Goal: Task Accomplishment & Management: Manage account settings

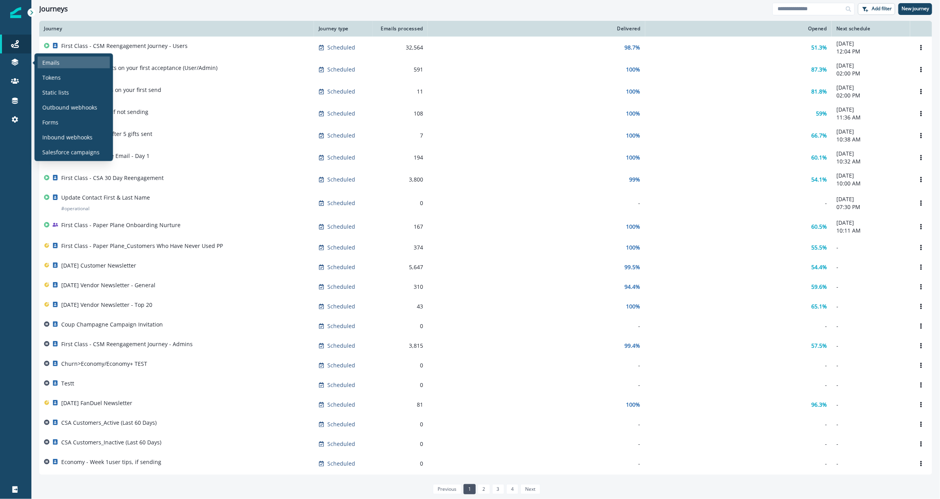
click at [50, 63] on p "Emails" at bounding box center [50, 62] width 17 height 8
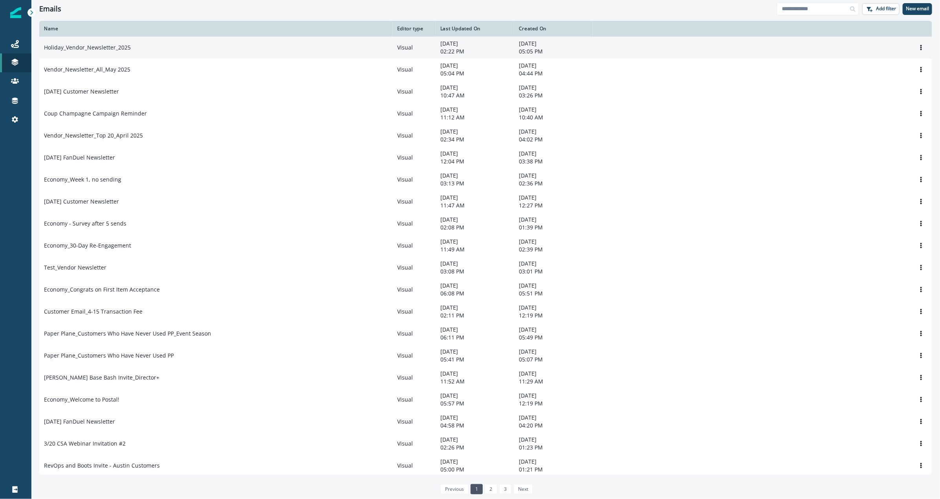
click at [108, 46] on p "Holiday_Vendor_Newsletter_2025" at bounding box center [87, 48] width 87 height 8
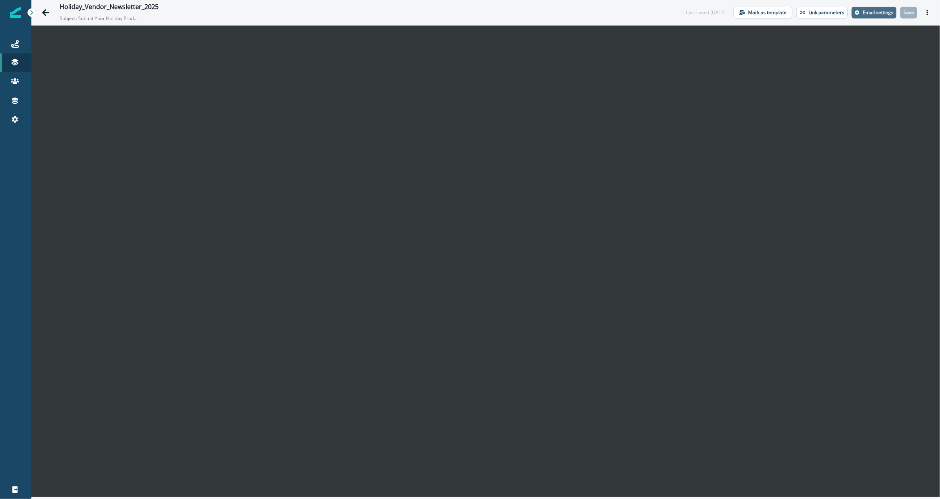
click at [864, 14] on p "Email settings" at bounding box center [878, 12] width 31 height 5
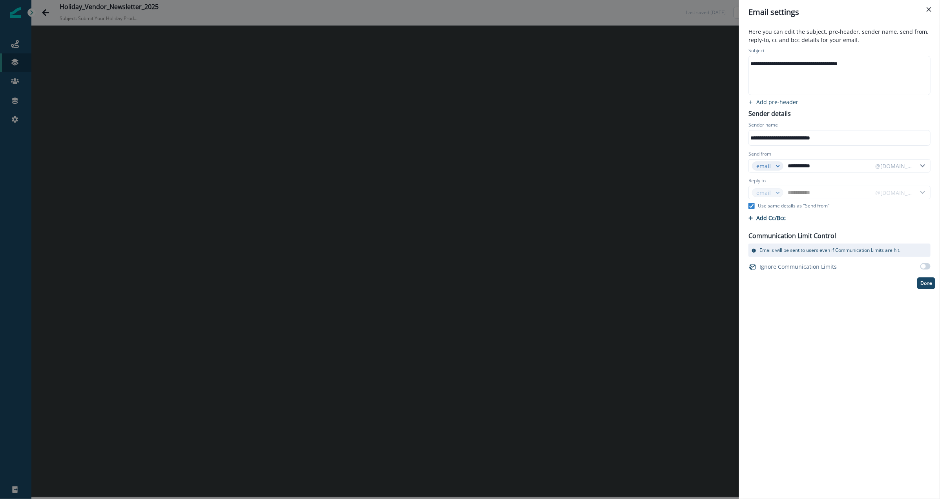
click at [801, 77] on div "**********" at bounding box center [839, 75] width 180 height 38
click at [699, 95] on div "**********" at bounding box center [470, 249] width 940 height 499
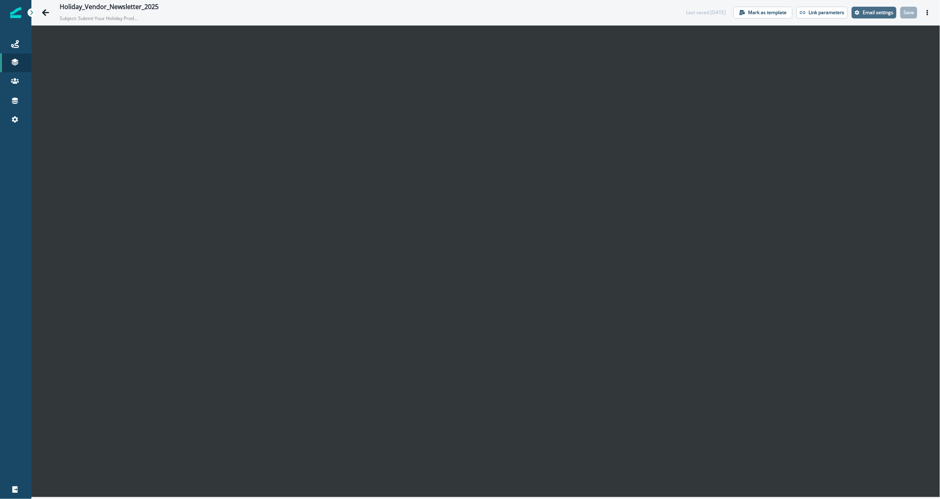
click at [883, 13] on p "Email settings" at bounding box center [878, 12] width 31 height 5
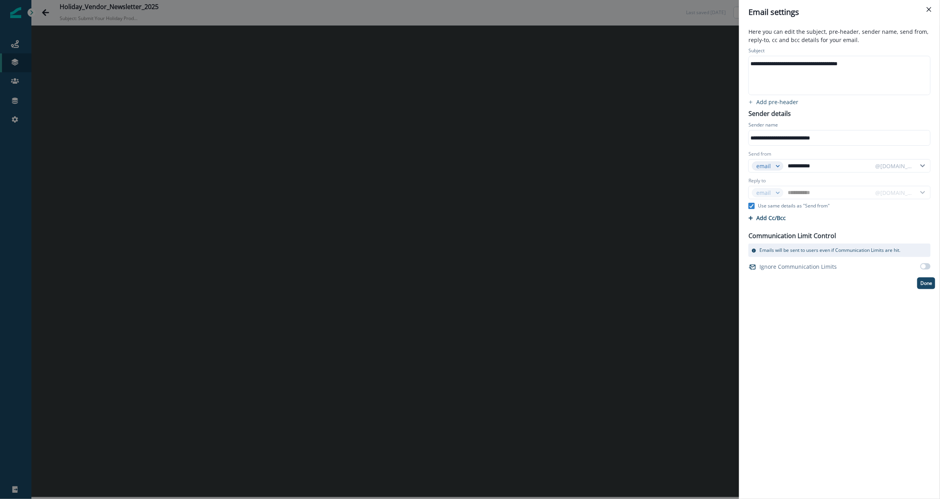
click at [235, 18] on div "**********" at bounding box center [470, 249] width 940 height 499
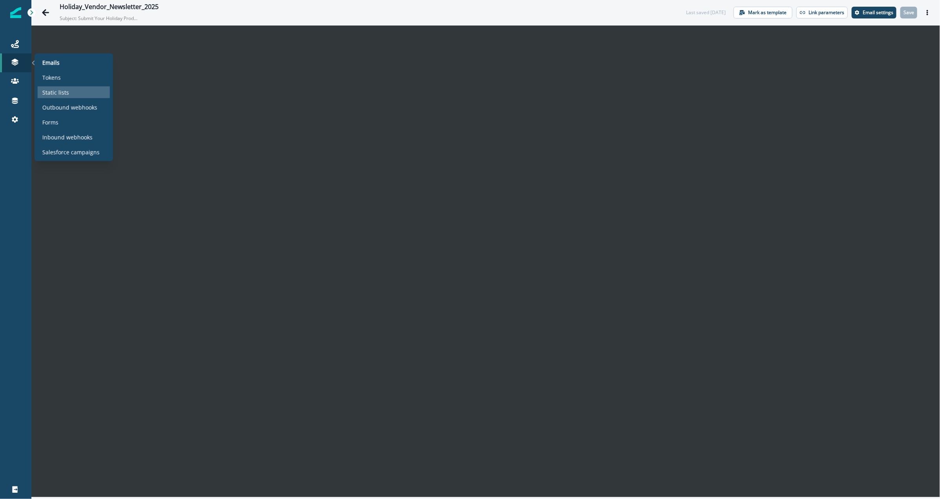
click at [55, 92] on p "Static lists" at bounding box center [55, 92] width 27 height 8
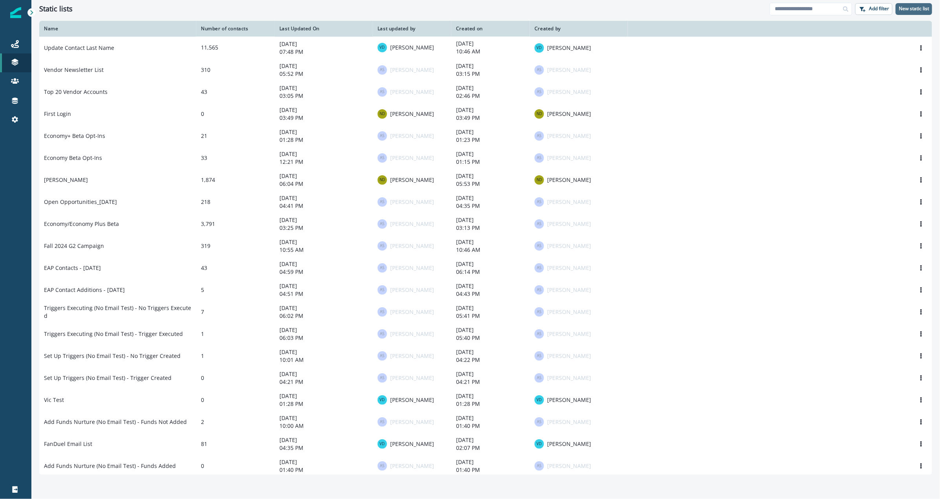
click at [911, 9] on p "New static list" at bounding box center [914, 8] width 30 height 5
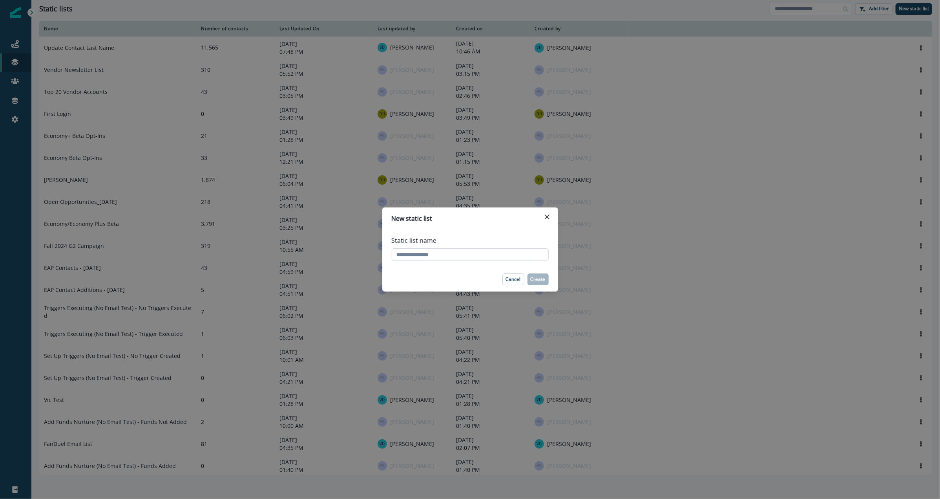
click at [448, 258] on input "Static list name" at bounding box center [470, 254] width 157 height 13
type input "**********"
click at [539, 280] on p "Create" at bounding box center [538, 278] width 15 height 5
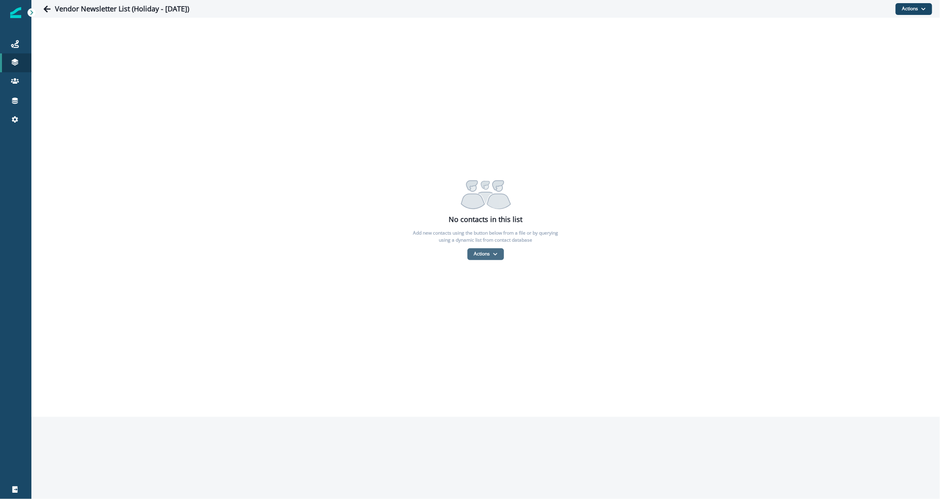
click at [479, 253] on button "Actions" at bounding box center [486, 254] width 37 height 12
click at [492, 282] on button "From a CSV file" at bounding box center [503, 287] width 70 height 13
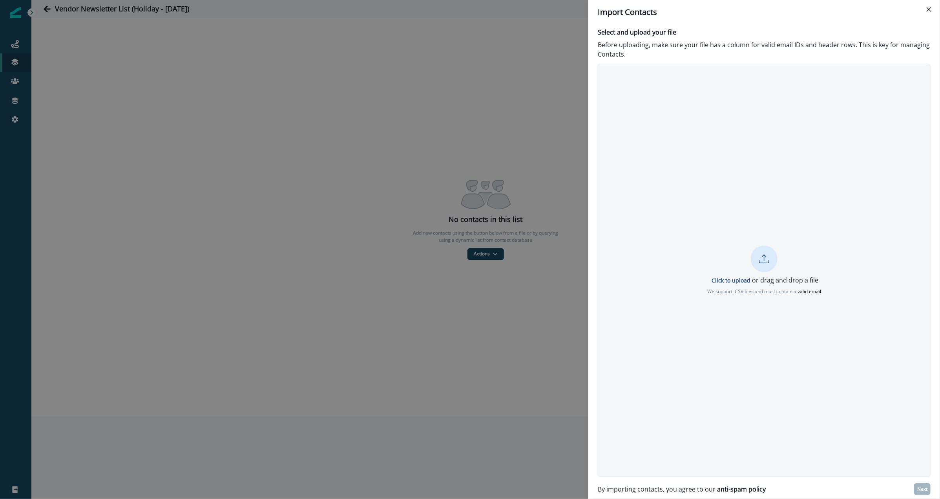
click at [740, 291] on p "We support .CSV files and must contain a valid email" at bounding box center [765, 291] width 114 height 7
click at [930, 492] on button "Next" at bounding box center [923, 489] width 16 height 12
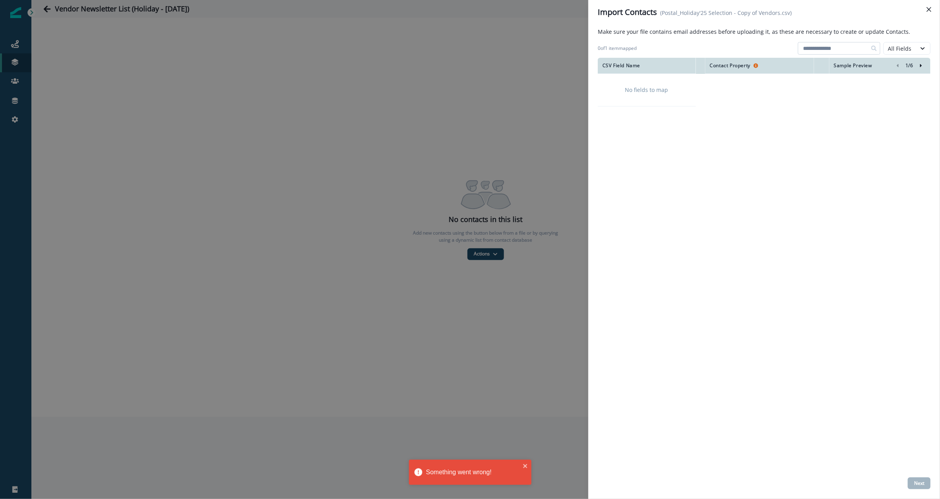
click at [814, 45] on input at bounding box center [839, 48] width 82 height 13
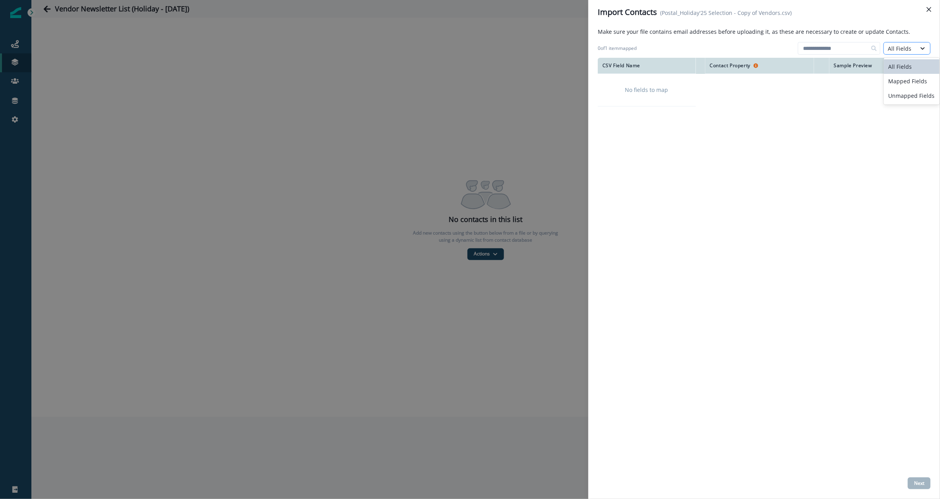
click at [889, 47] on div "All Fields" at bounding box center [900, 48] width 24 height 8
drag, startPoint x: 796, startPoint y: 177, endPoint x: 765, endPoint y: 114, distance: 69.9
click at [796, 176] on div "CSV Field Name Contact Property Sample Preview 1 / 6 No fields to map" at bounding box center [764, 266] width 333 height 416
drag, startPoint x: 690, startPoint y: 91, endPoint x: 670, endPoint y: 89, distance: 19.3
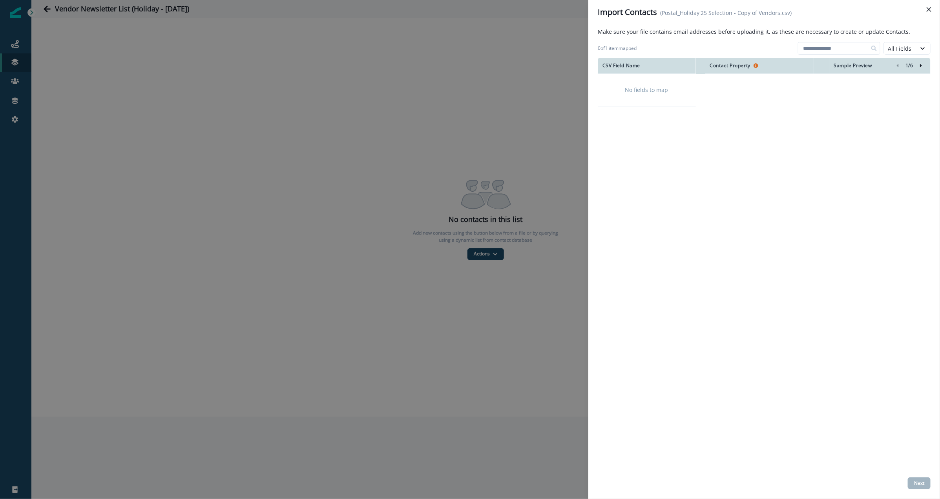
click at [689, 91] on td "No fields to map" at bounding box center [647, 90] width 98 height 33
click at [659, 89] on div "No fields to map" at bounding box center [646, 90] width 79 height 20
click at [926, 11] on button "Close" at bounding box center [929, 9] width 13 height 13
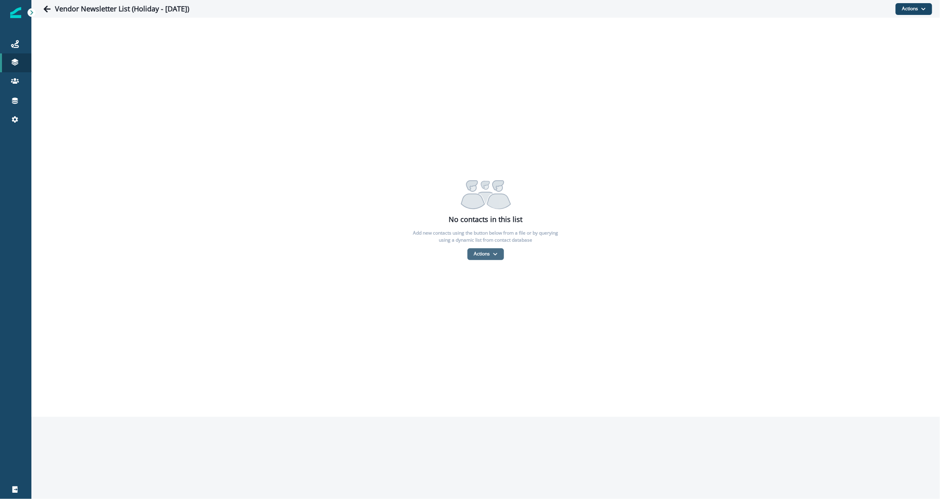
click at [483, 254] on button "Actions" at bounding box center [486, 254] width 37 height 12
click at [486, 284] on button "From a CSV file" at bounding box center [503, 287] width 70 height 13
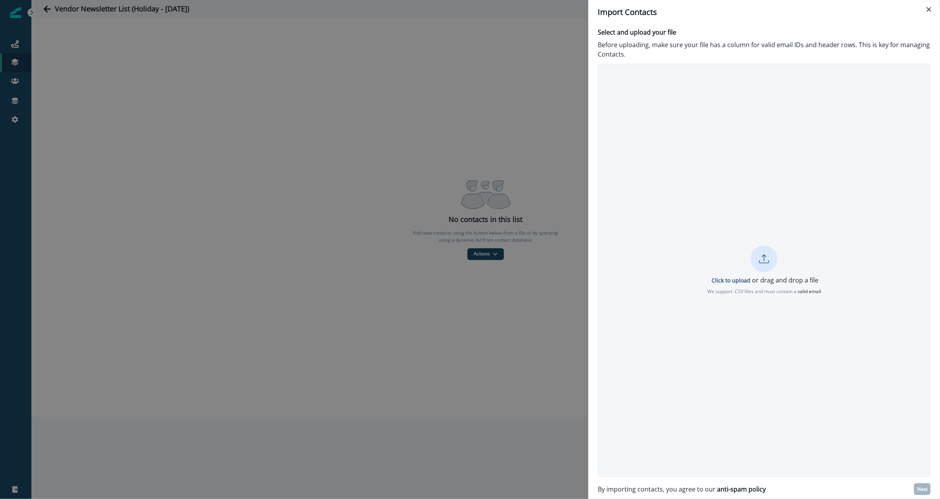
click at [739, 228] on div "Click to upload or drag and drop a file We support .CSV files and must contain …" at bounding box center [764, 270] width 333 height 413
click at [726, 283] on p "Click to upload" at bounding box center [731, 279] width 39 height 7
click at [923, 490] on p "Next" at bounding box center [923, 488] width 10 height 5
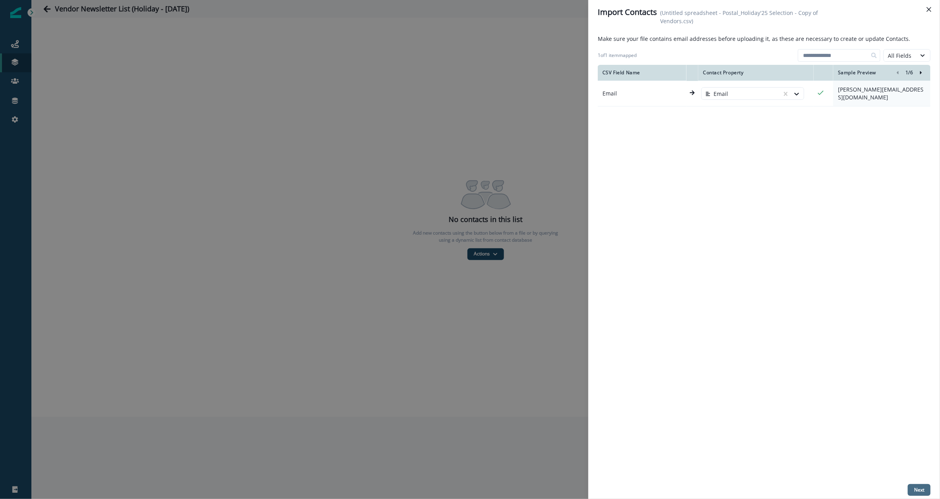
click at [919, 484] on button "Next" at bounding box center [919, 490] width 23 height 12
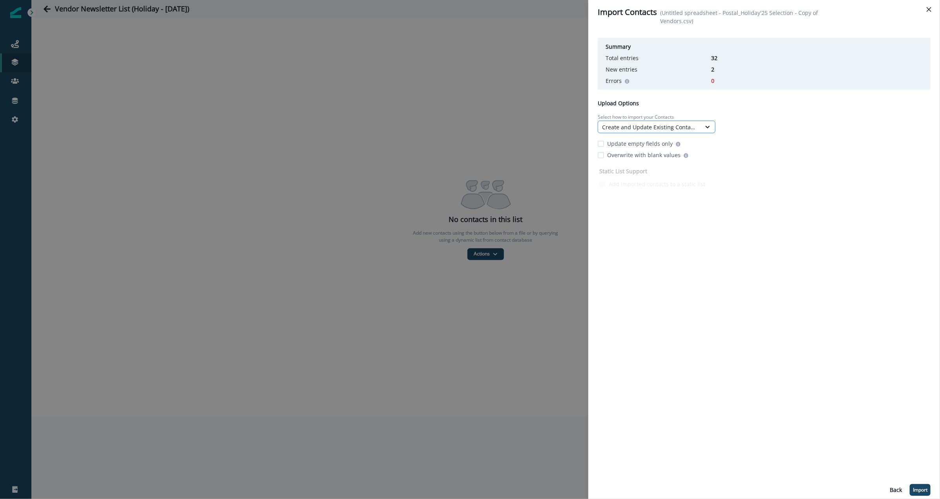
click at [646, 122] on div "Create and Update Existing Contacts" at bounding box center [649, 127] width 103 height 10
click at [631, 177] on div "Only Update Existing Contacts" at bounding box center [657, 174] width 118 height 15
click at [728, 216] on div "Summary Total entries 32 New entries 2 Errors 0 Upload Options Select how to im…" at bounding box center [764, 265] width 333 height 461
click at [925, 488] on p "Import" at bounding box center [920, 489] width 15 height 5
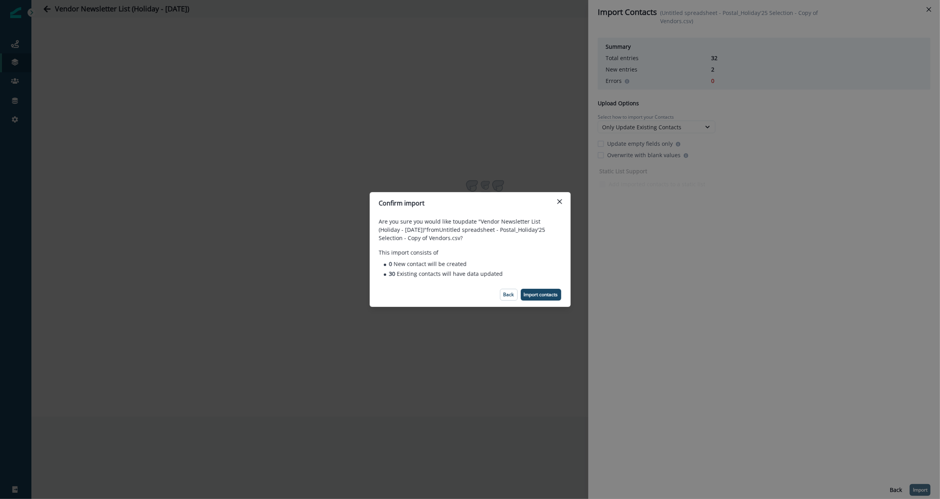
drag, startPoint x: 531, startPoint y: 295, endPoint x: 640, endPoint y: 255, distance: 115.5
click at [640, 255] on div "Confirm import Are you sure you would like to update "Vendor Newsletter List (H…" at bounding box center [470, 249] width 940 height 499
click at [507, 294] on p "Back" at bounding box center [509, 294] width 11 height 5
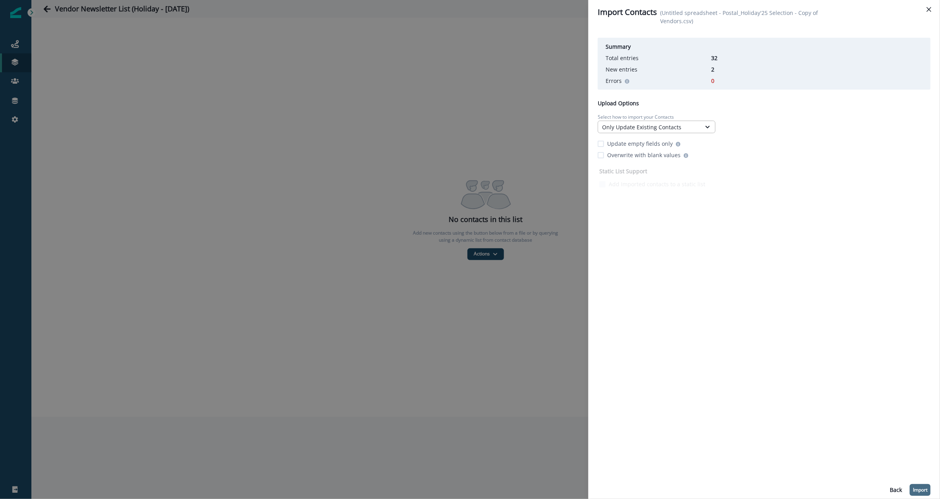
click at [666, 121] on div "Only Update Existing Contacts" at bounding box center [657, 127] width 118 height 13
click at [640, 128] on div "Only Update Existing Contacts" at bounding box center [649, 127] width 95 height 8
click at [702, 131] on div at bounding box center [708, 127] width 14 height 12
click at [703, 126] on div at bounding box center [707, 127] width 13 height 8
click at [672, 145] on div "Create and Update Existing Contacts" at bounding box center [657, 145] width 118 height 15
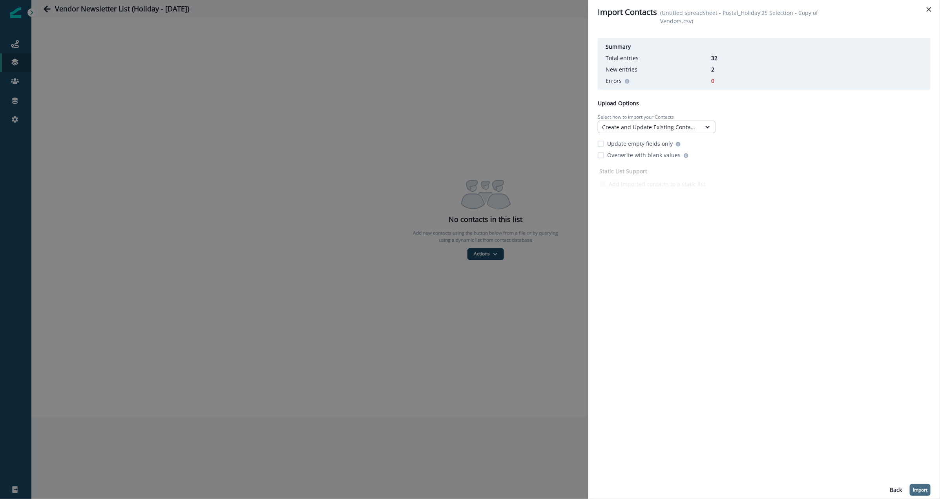
click at [691, 127] on div "Create and Update Existing Contacts" at bounding box center [649, 127] width 95 height 8
click at [702, 126] on div at bounding box center [707, 127] width 13 height 8
click at [637, 162] on div "Only Create New Contacts" at bounding box center [657, 160] width 118 height 15
click at [709, 125] on icon at bounding box center [707, 127] width 7 height 8
click at [647, 143] on div "Create and Update Existing Contacts" at bounding box center [657, 145] width 118 height 15
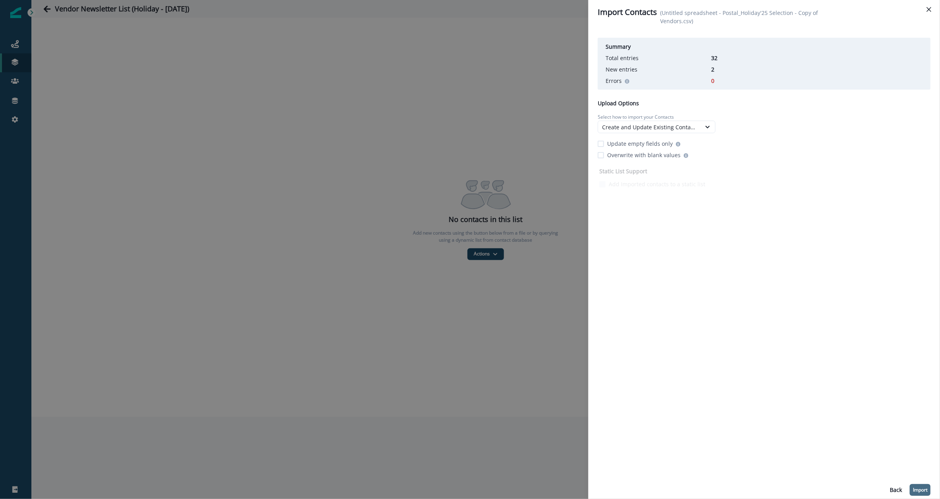
click at [801, 321] on div "Summary Total entries 32 New entries 2 Errors 0 Upload Options Select how to im…" at bounding box center [764, 265] width 333 height 461
click at [926, 493] on button "Import" at bounding box center [920, 490] width 21 height 12
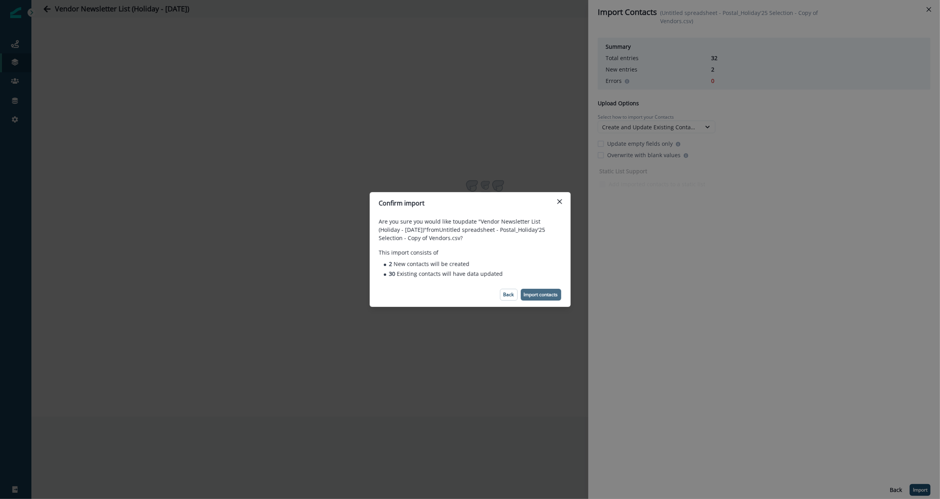
click at [538, 298] on button "Import contacts" at bounding box center [541, 295] width 40 height 12
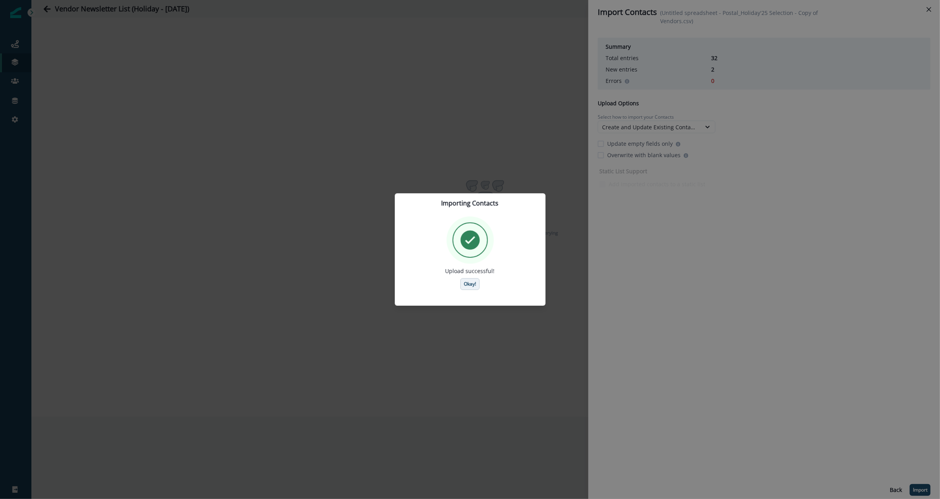
click at [474, 285] on p "Okay!" at bounding box center [470, 283] width 12 height 5
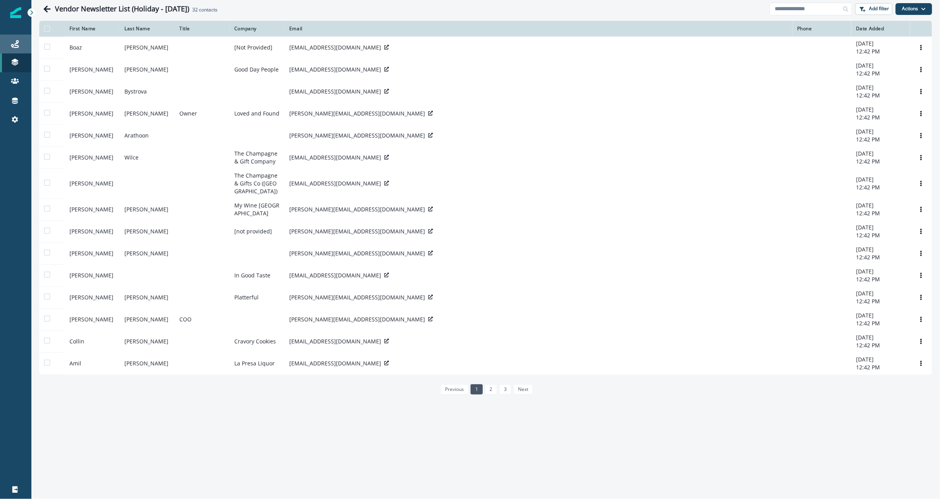
click at [20, 41] on div "Journeys" at bounding box center [15, 43] width 25 height 9
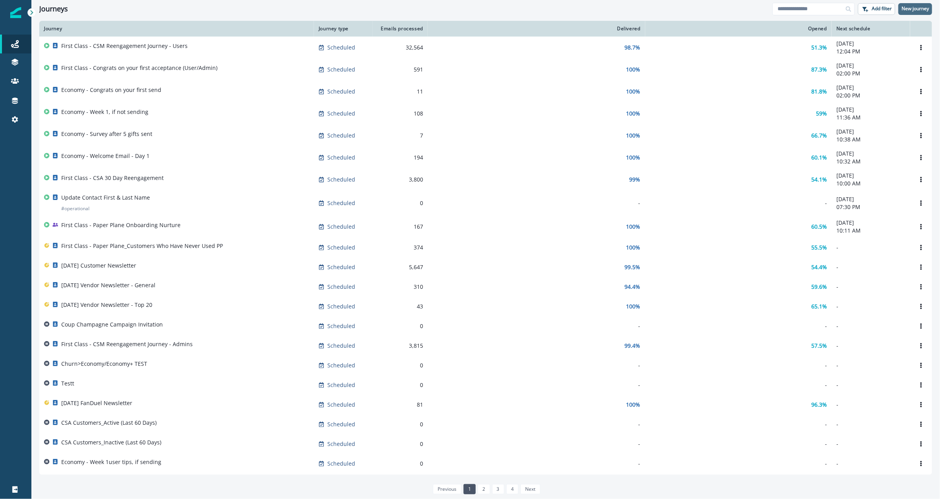
click at [904, 10] on p "New journey" at bounding box center [915, 8] width 27 height 5
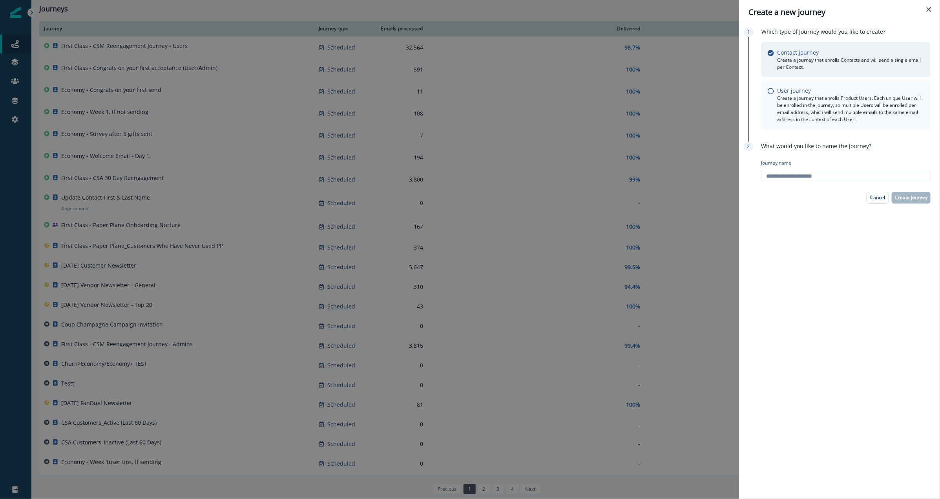
click at [810, 102] on p "Create a journey that enrolls Product Users. Each unique User will be enrolled …" at bounding box center [850, 109] width 147 height 28
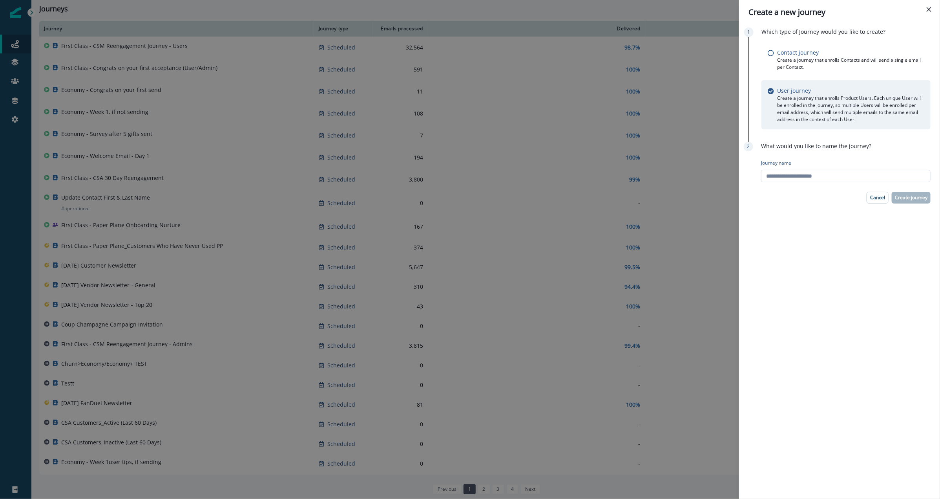
click at [816, 177] on input "Journey name" at bounding box center [846, 176] width 170 height 13
type input "**********"
click at [911, 198] on p "Create journey" at bounding box center [911, 197] width 33 height 5
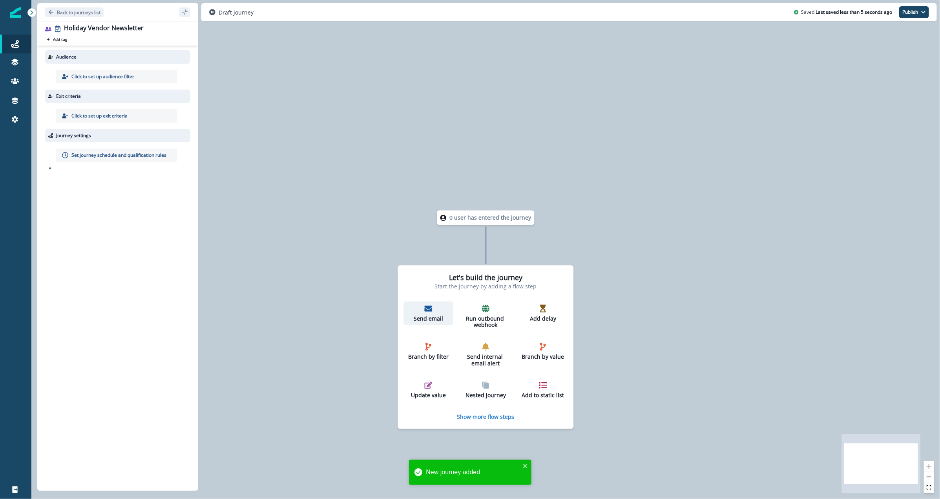
click at [432, 316] on p "Send email" at bounding box center [428, 318] width 43 height 7
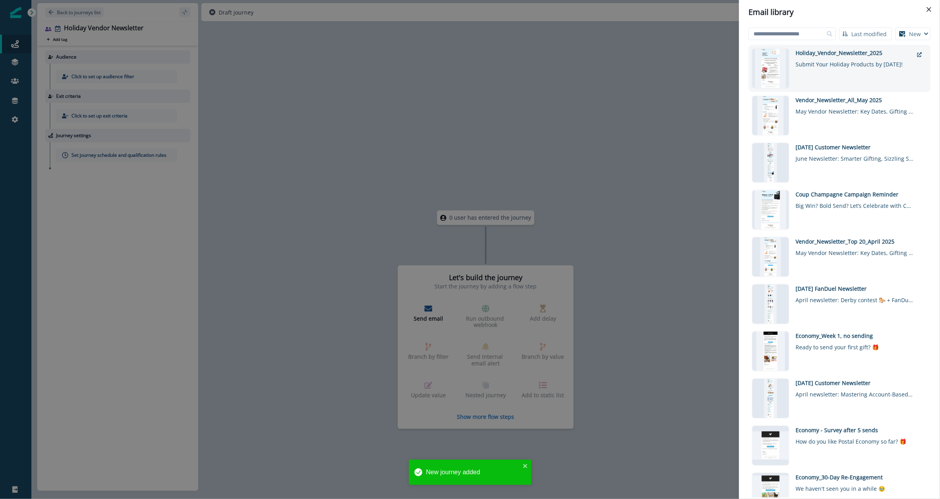
click at [836, 53] on div "Holiday_Vendor_Newsletter_2025" at bounding box center [855, 53] width 118 height 8
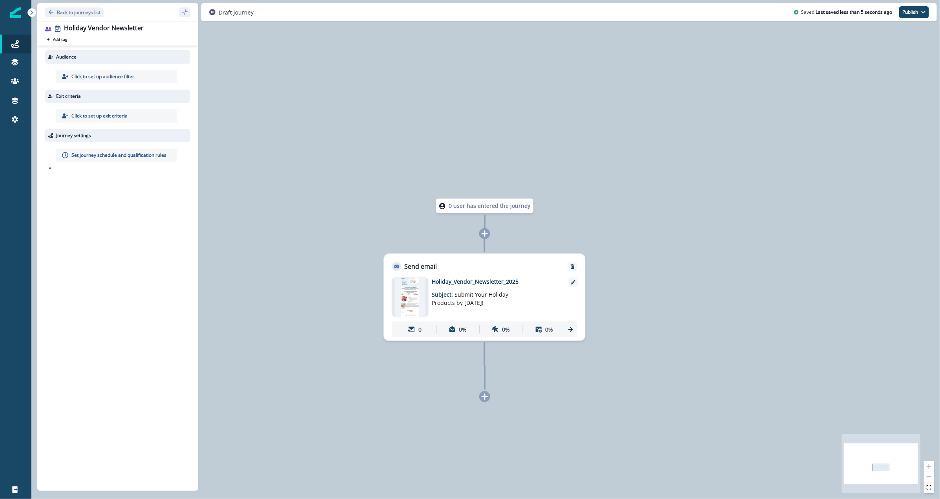
click at [124, 191] on div "Audience Click to set up audience filter Exit criteria Click to set up exit cri…" at bounding box center [117, 267] width 161 height 442
click at [97, 76] on p "Click to set up audience filter" at bounding box center [102, 76] width 63 height 7
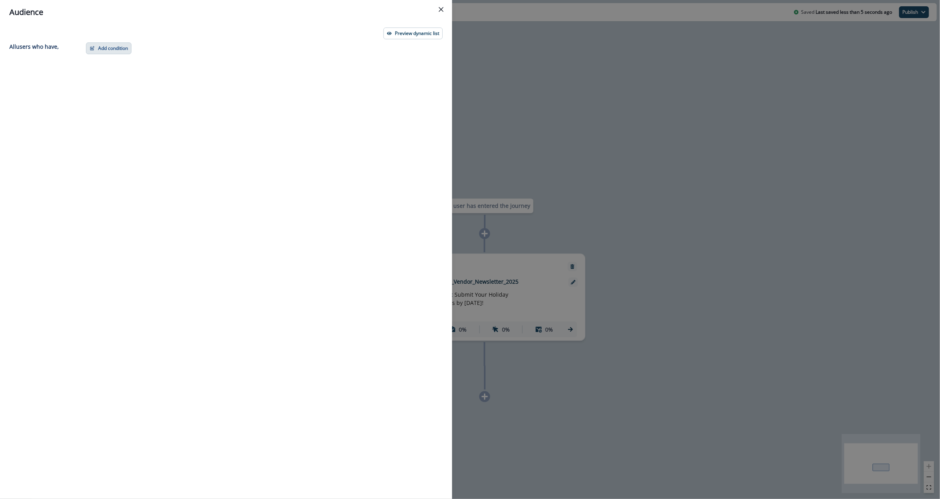
click at [106, 48] on button "Add condition" at bounding box center [109, 48] width 46 height 12
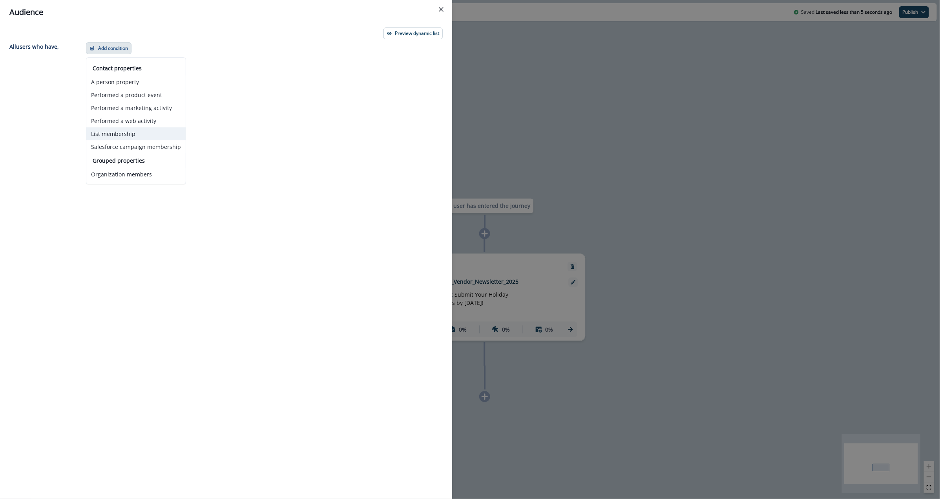
click at [127, 132] on button "List membership" at bounding box center [135, 133] width 99 height 13
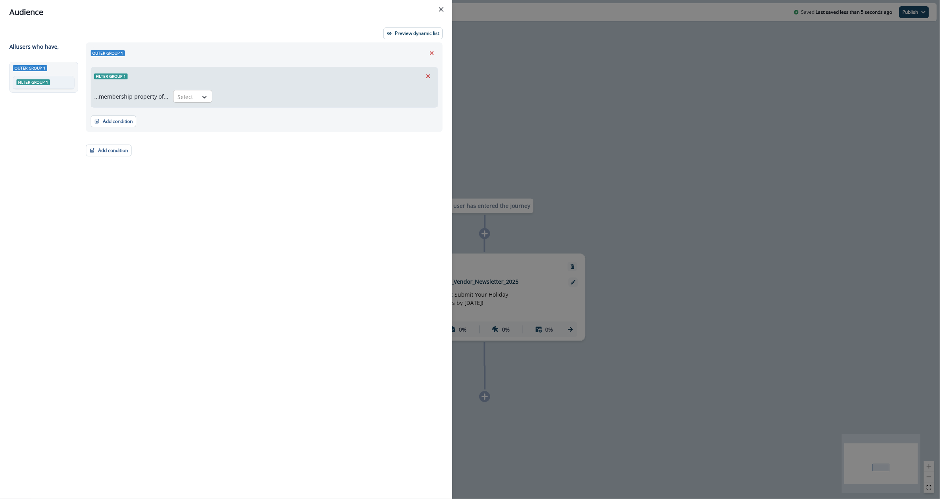
click at [181, 93] on div at bounding box center [185, 97] width 16 height 10
click at [186, 114] on div "in" at bounding box center [189, 114] width 39 height 15
click at [227, 99] on div at bounding box center [318, 97] width 195 height 10
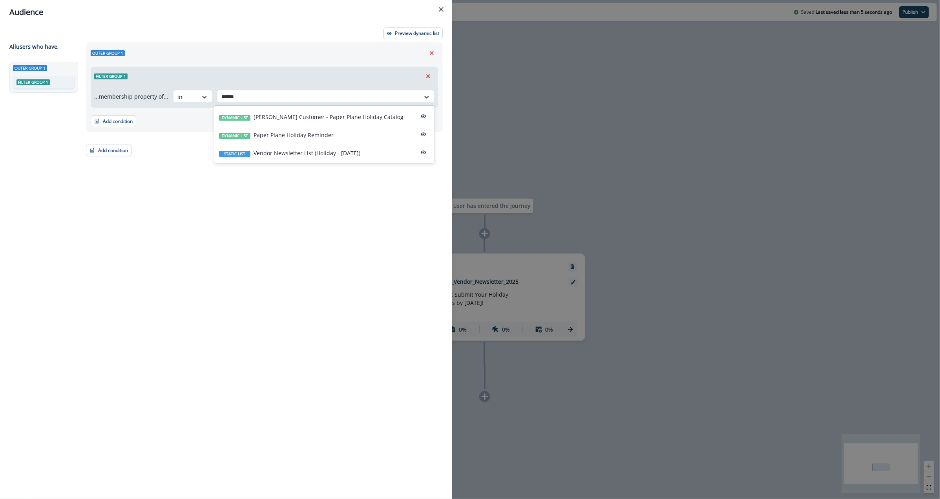
type input "*******"
click at [291, 150] on p "Vendor Newsletter List (Holiday - [DATE])" at bounding box center [307, 153] width 107 height 8
drag, startPoint x: 282, startPoint y: 175, endPoint x: 214, endPoint y: 167, distance: 68.4
click at [282, 175] on div "Outer group 1 Filter group 1 ...membership property of... in Vendor Newsletter …" at bounding box center [262, 256] width 362 height 428
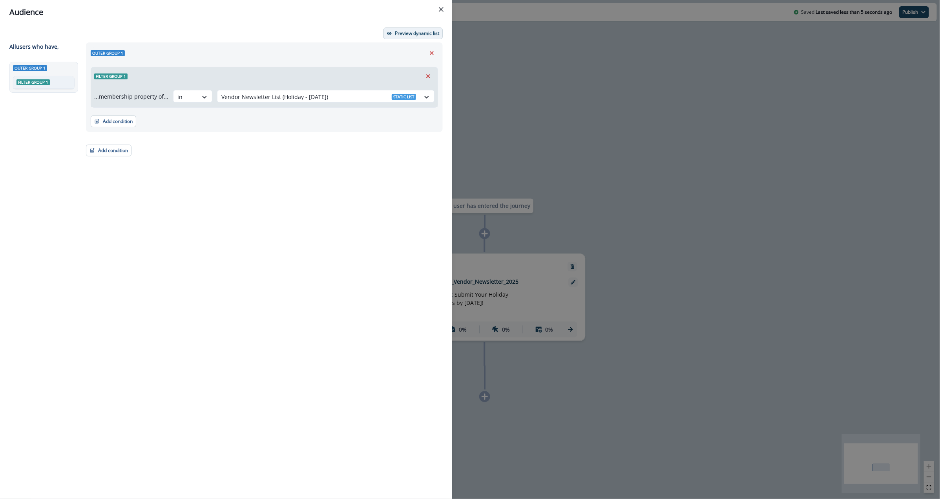
click at [413, 32] on p "Preview dynamic list" at bounding box center [417, 33] width 44 height 5
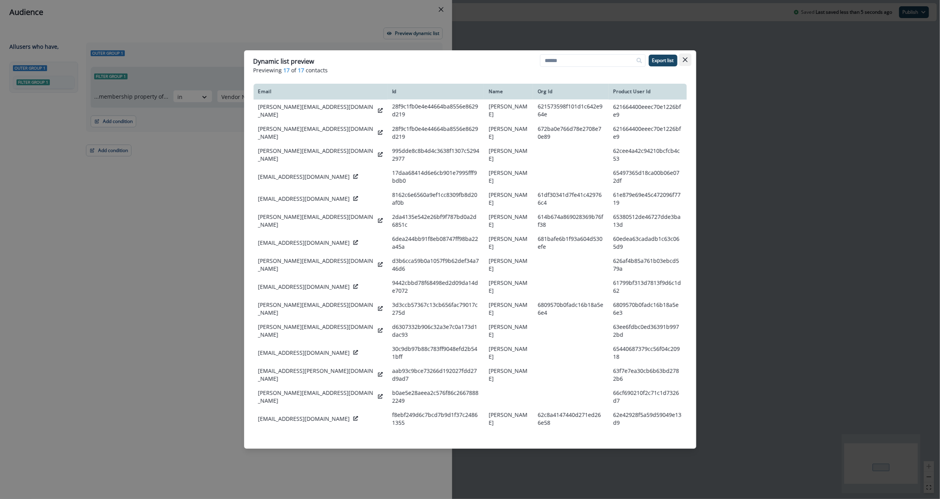
click at [687, 58] on icon "Close" at bounding box center [685, 59] width 5 height 5
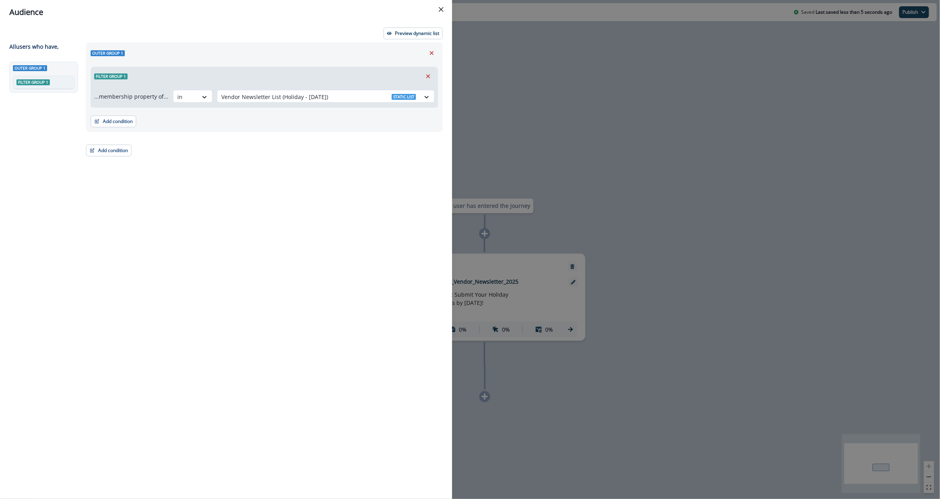
click at [434, 7] on div "Audience" at bounding box center [226, 12] width 434 height 12
click at [439, 9] on icon "Close" at bounding box center [441, 9] width 5 height 5
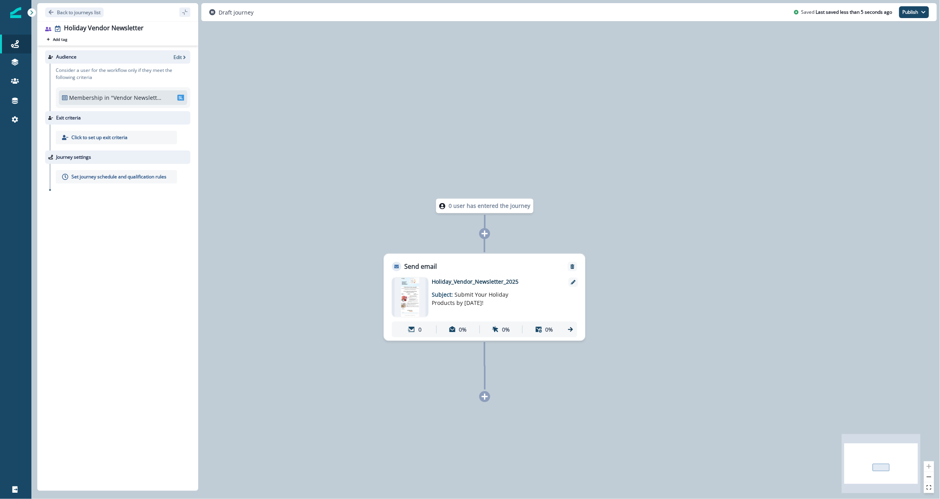
drag, startPoint x: 666, startPoint y: 271, endPoint x: 259, endPoint y: 181, distance: 417.3
click at [663, 270] on div "0 user has entered the journey Send email Email asset changed, journey reports …" at bounding box center [485, 249] width 909 height 499
click at [117, 133] on div "Click to set up exit criteria" at bounding box center [116, 137] width 121 height 13
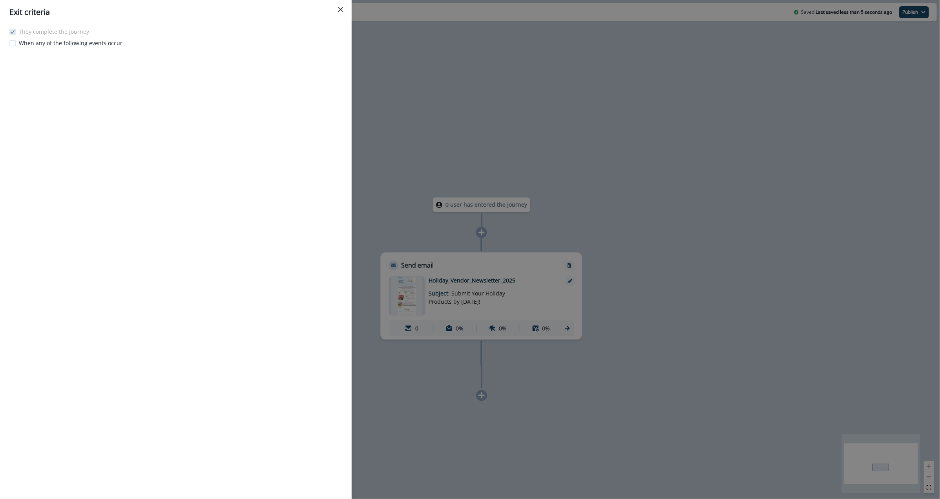
click at [340, 8] on icon "Close" at bounding box center [340, 9] width 5 height 5
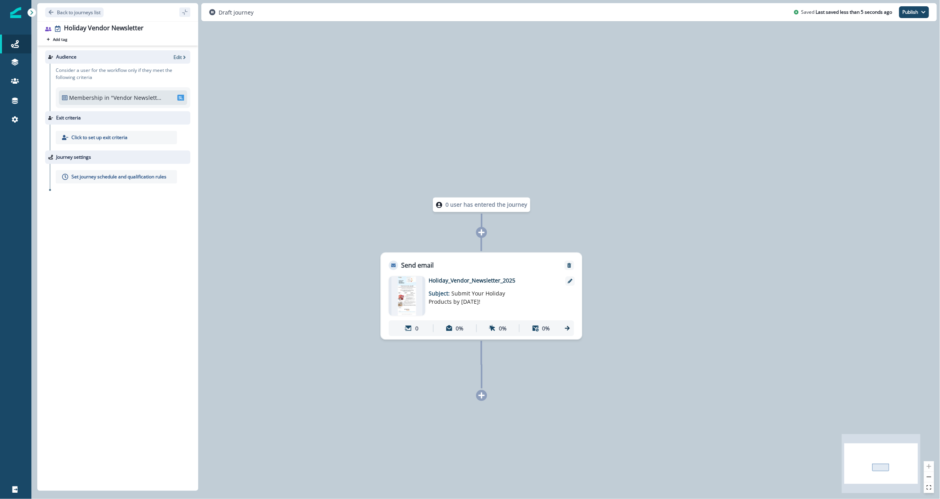
click at [121, 135] on p "Click to set up exit criteria" at bounding box center [99, 137] width 56 height 7
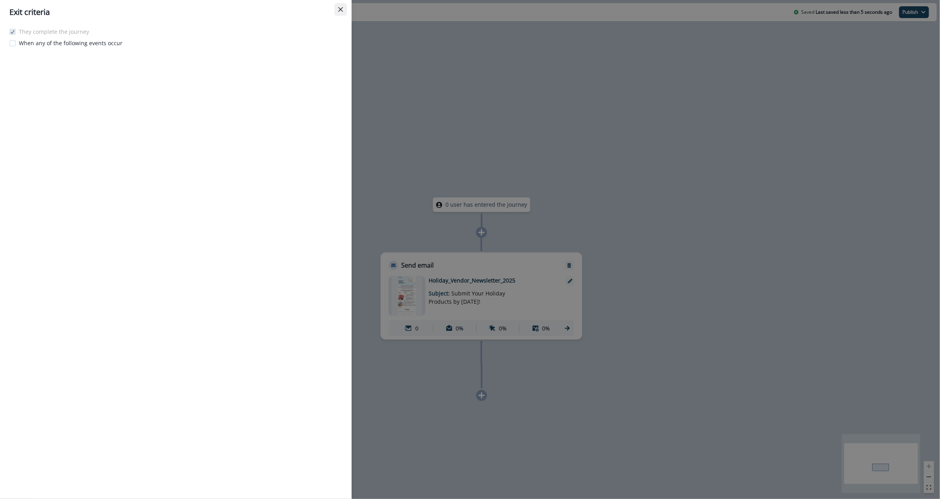
click at [336, 7] on button "Close" at bounding box center [341, 9] width 13 height 13
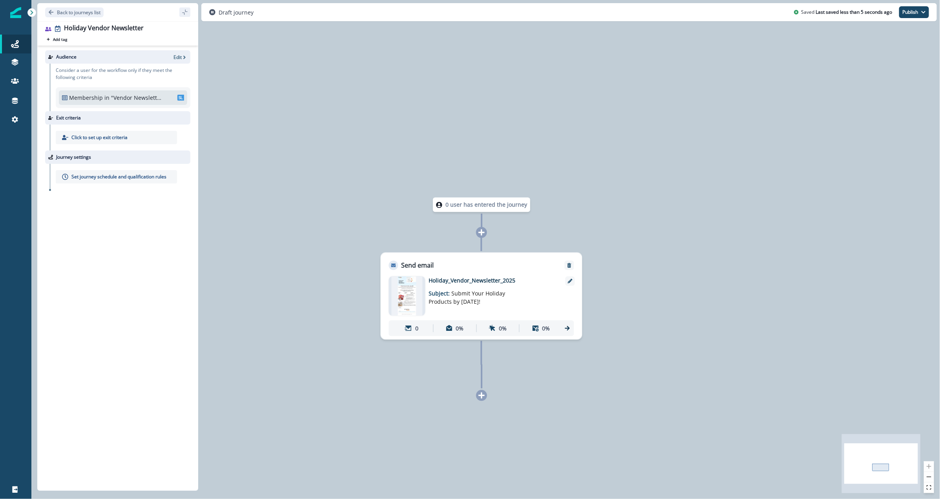
click at [108, 166] on div "Set journey schedule and qualification rules" at bounding box center [120, 177] width 141 height 26
click at [111, 173] on p "Set journey schedule and qualification rules" at bounding box center [118, 176] width 95 height 7
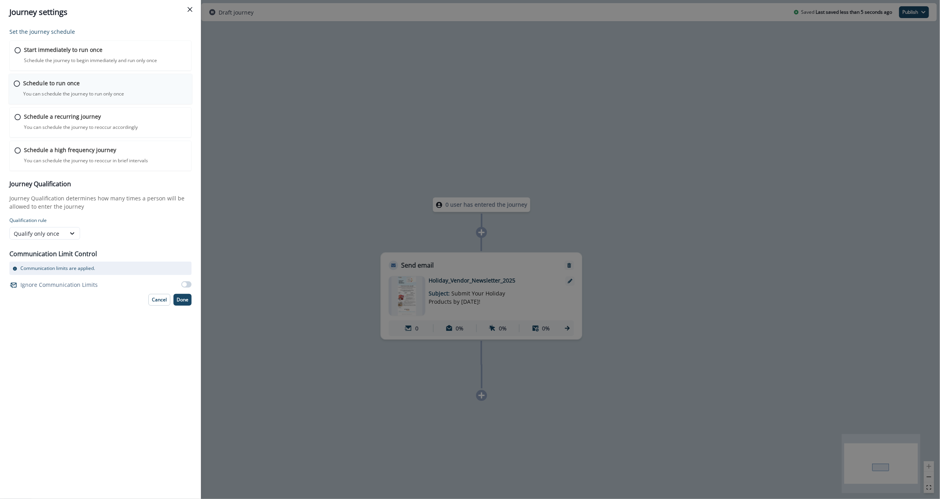
click at [88, 85] on div "Schedule to run once You can schedule the journey to run only once Journey is s…" at bounding box center [105, 88] width 164 height 18
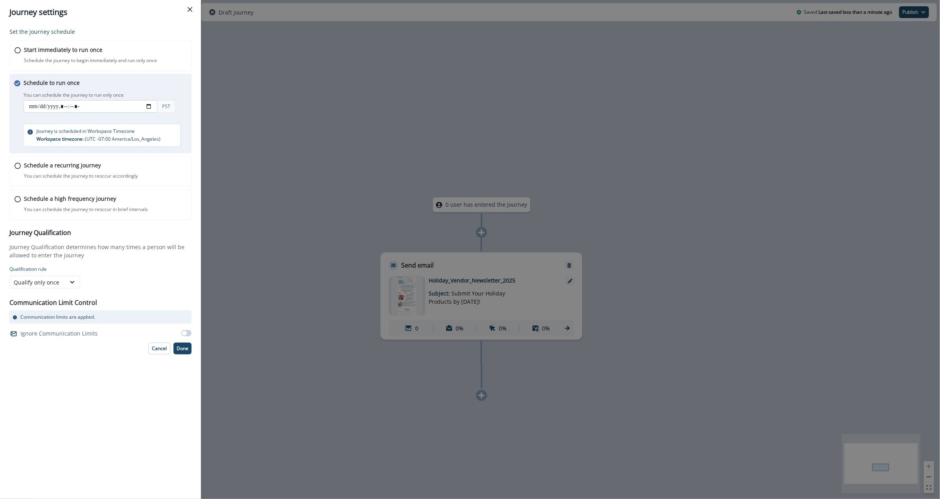
click at [35, 106] on input "datetime-local" at bounding box center [91, 106] width 134 height 13
click at [69, 104] on input "datetime-local" at bounding box center [91, 106] width 134 height 13
click at [64, 105] on input "datetime-local" at bounding box center [91, 106] width 134 height 13
click at [65, 106] on input "datetime-local" at bounding box center [91, 106] width 134 height 13
click at [85, 107] on input "datetime-local" at bounding box center [91, 106] width 134 height 13
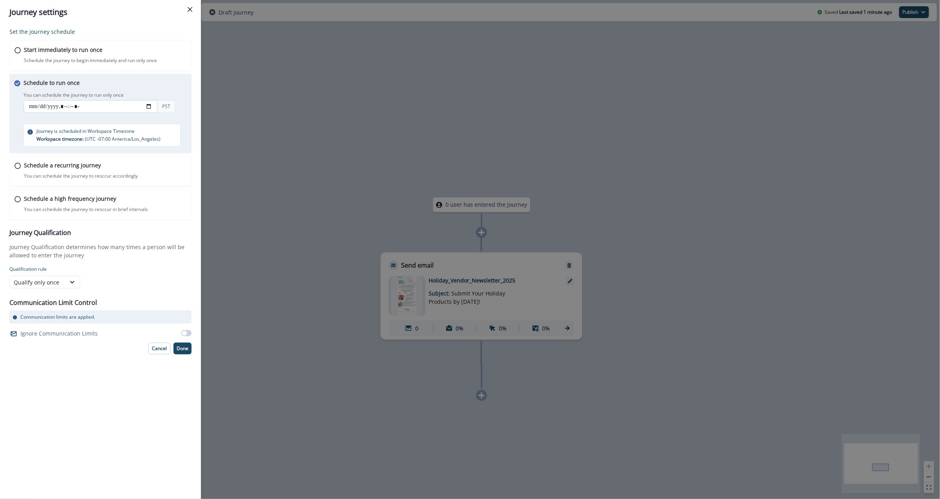
click at [83, 107] on input "datetime-local" at bounding box center [91, 106] width 134 height 13
type input "**********"
click at [138, 91] on div "You can schedule the journey to run only once PST" at bounding box center [108, 103] width 169 height 26
click at [142, 120] on div "Schedule to run once You can schedule the journey to run only once You can sche…" at bounding box center [108, 113] width 169 height 68
click at [182, 348] on p "Done" at bounding box center [183, 348] width 12 height 5
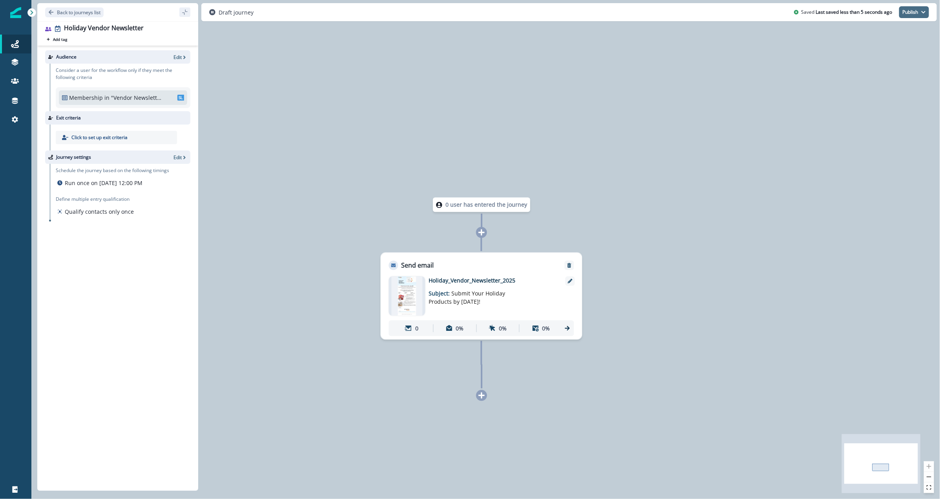
click at [913, 12] on button "Publish" at bounding box center [915, 12] width 30 height 12
click at [734, 83] on div "0 user has entered the journey Send email Email asset changed, journey reports …" at bounding box center [485, 249] width 909 height 499
click at [569, 284] on div at bounding box center [570, 280] width 9 height 9
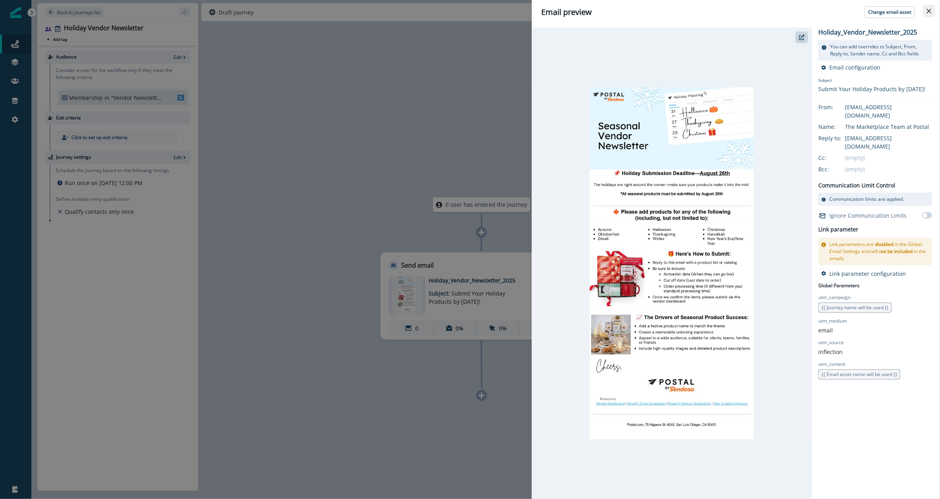
click at [928, 11] on icon "Close" at bounding box center [929, 11] width 5 height 5
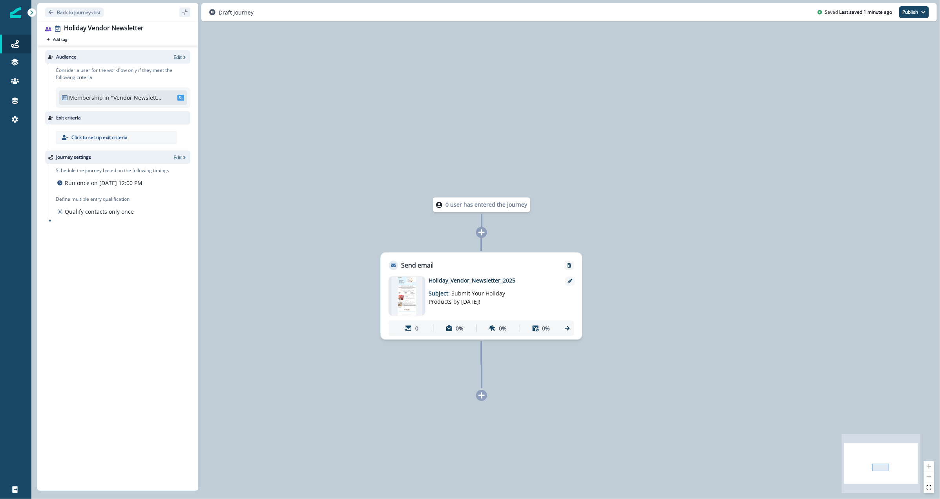
click at [265, 80] on div "0 user has entered the journey Send email Email asset changed, journey reports …" at bounding box center [485, 249] width 909 height 499
click at [68, 10] on p "Back to journeys list" at bounding box center [79, 12] width 44 height 7
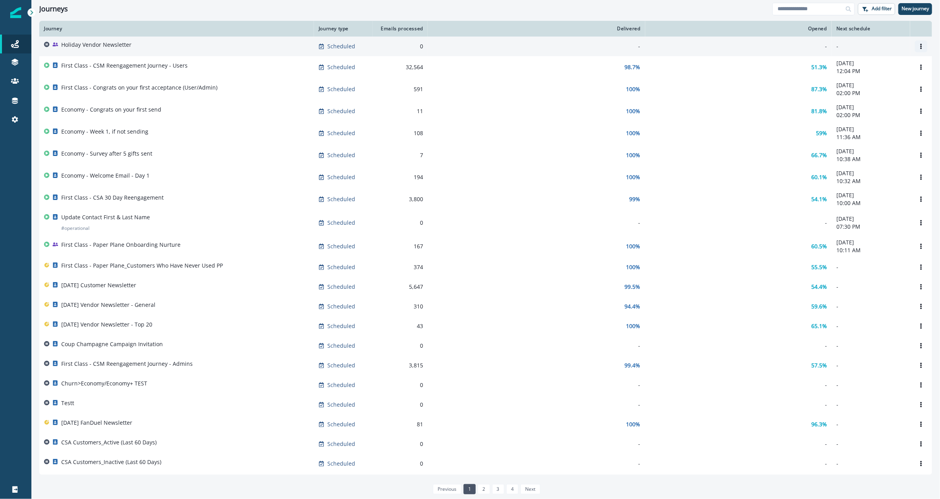
click at [919, 45] on icon "Options" at bounding box center [921, 46] width 5 height 5
click at [684, 38] on td "-" at bounding box center [739, 47] width 187 height 20
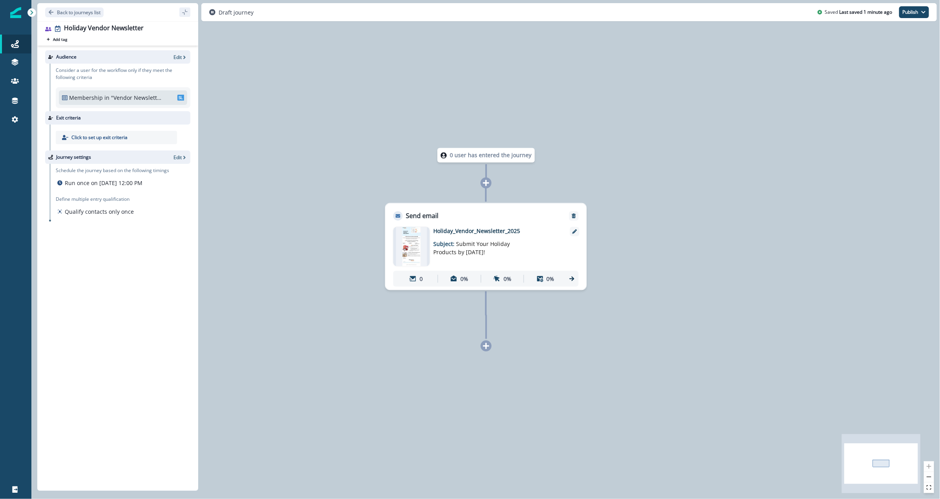
click at [910, 18] on div "Draft journey Saved Last saved 1 minute ago Publish as active journey as inacti…" at bounding box center [569, 12] width 736 height 18
click at [907, 13] on button "Publish" at bounding box center [915, 12] width 30 height 12
click at [881, 27] on button "as active journey" at bounding box center [885, 32] width 87 height 14
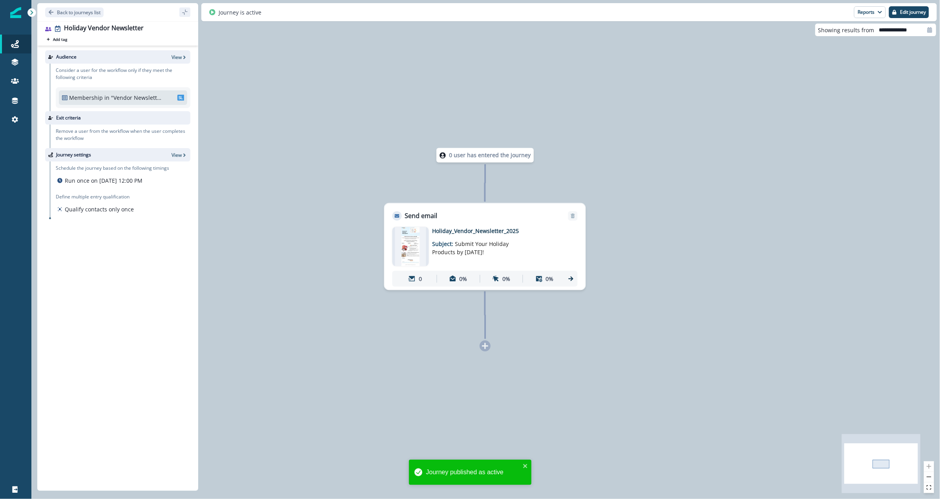
click at [131, 177] on p "Run once on [DATE] 12:00 PM" at bounding box center [104, 180] width 78 height 8
click at [912, 17] on button "Edit journey" at bounding box center [909, 12] width 40 height 12
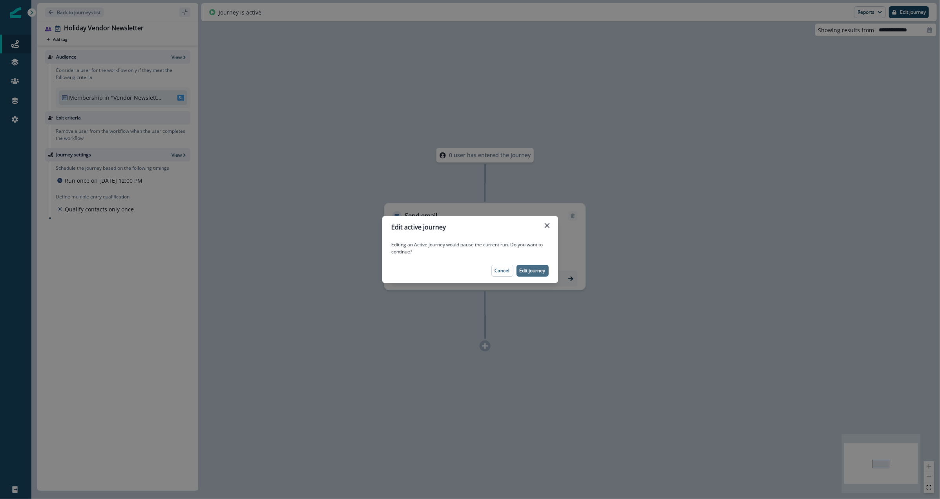
click at [541, 270] on p "Edit journey" at bounding box center [533, 270] width 26 height 5
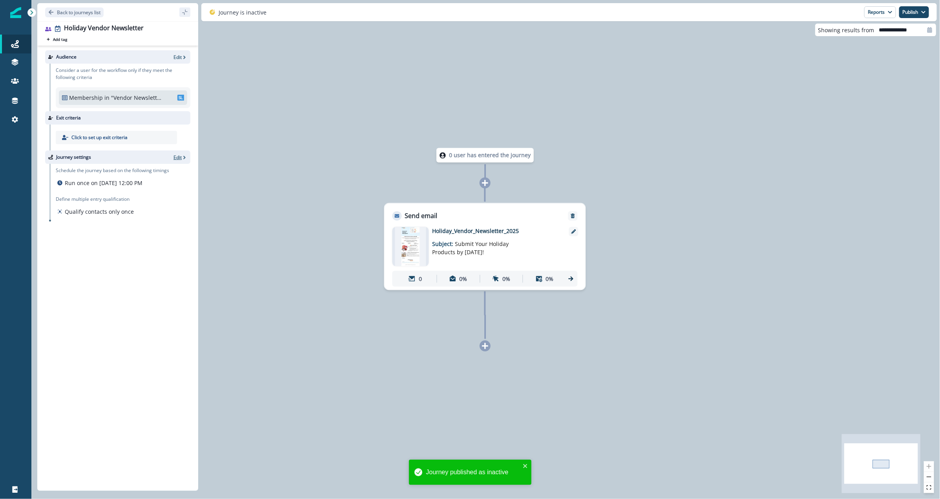
click at [178, 159] on p "Edit" at bounding box center [178, 157] width 8 height 7
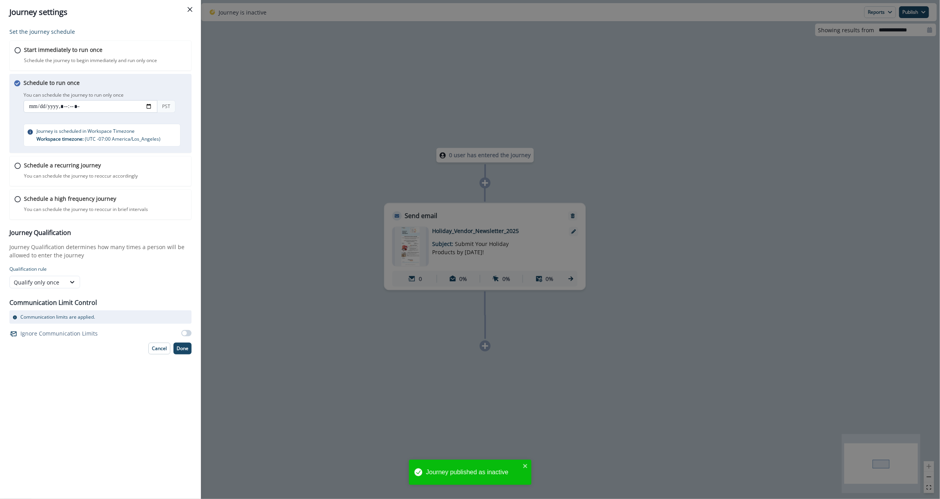
click at [67, 105] on input "datetime-local" at bounding box center [91, 106] width 134 height 13
click at [80, 106] on input "datetime-local" at bounding box center [91, 106] width 134 height 13
type input "**********"
click at [114, 109] on input "datetime-local" at bounding box center [91, 106] width 134 height 13
click at [109, 115] on div "You can schedule the journey to run only once PST" at bounding box center [108, 103] width 169 height 26
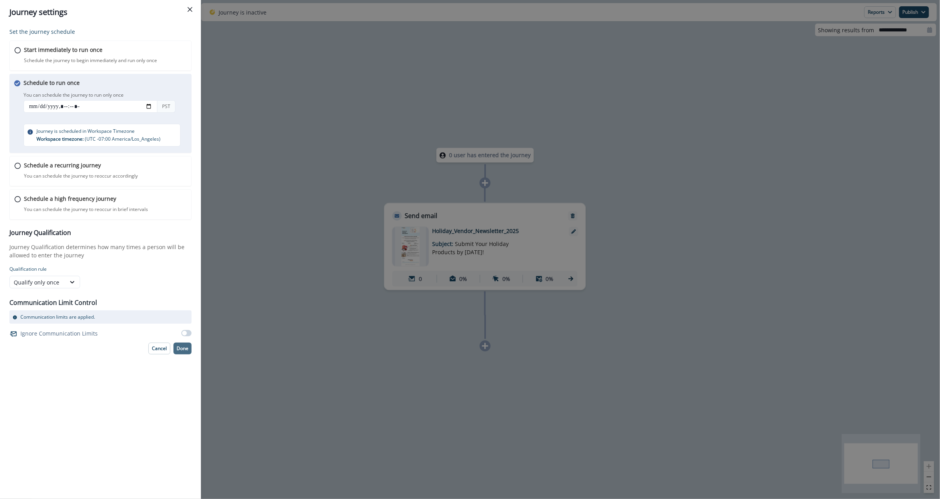
click at [183, 347] on p "Done" at bounding box center [183, 348] width 12 height 5
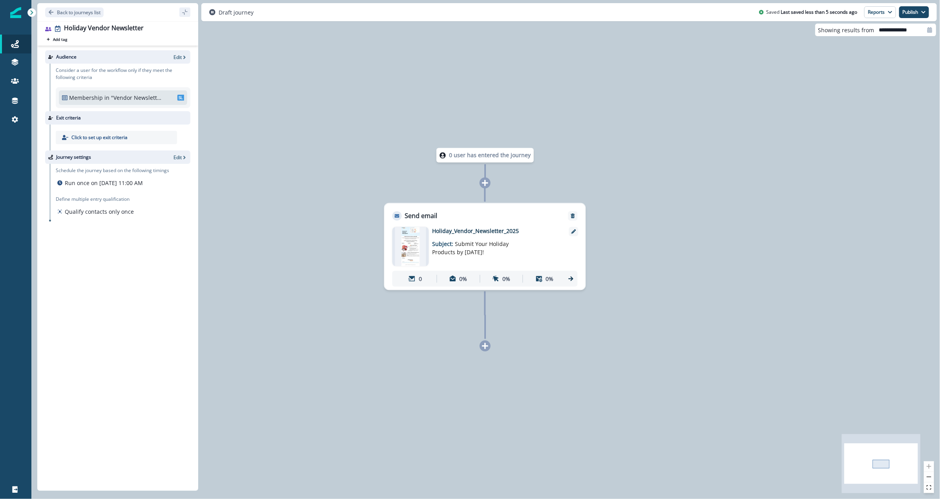
click at [914, 18] on div "Draft journey Saved Last saved less than 5 seconds ago Reports Email Report Jou…" at bounding box center [569, 12] width 736 height 18
click at [912, 13] on button "Publish" at bounding box center [915, 12] width 30 height 12
click at [882, 28] on button "as active journey" at bounding box center [885, 32] width 87 height 14
click at [406, 254] on img at bounding box center [410, 246] width 31 height 39
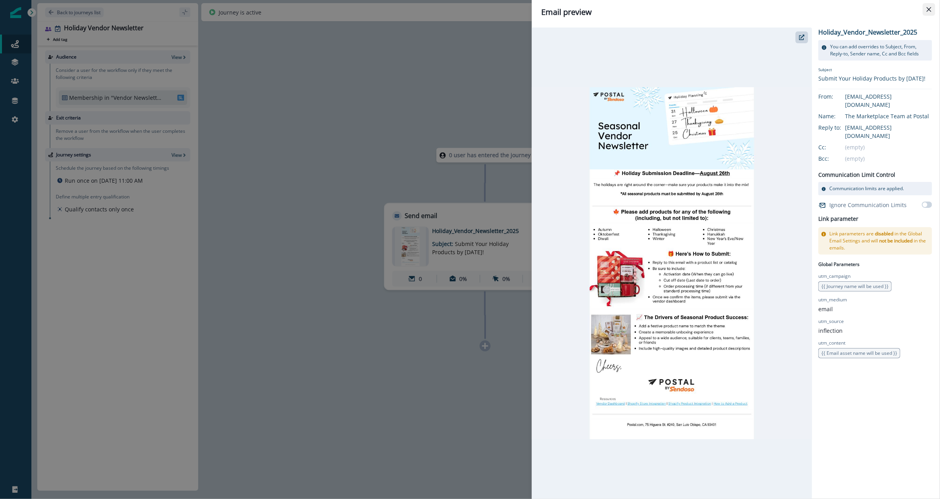
click at [927, 5] on button "Close" at bounding box center [929, 9] width 13 height 13
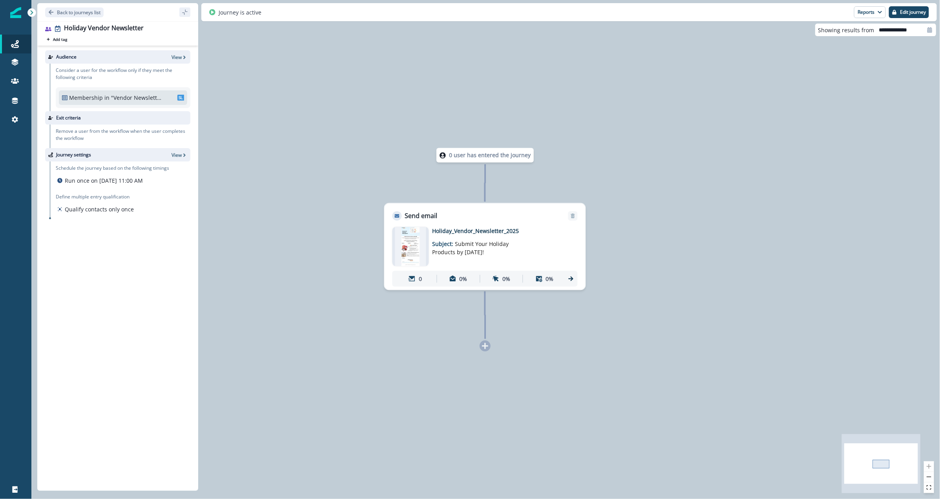
click at [419, 240] on img at bounding box center [410, 246] width 31 height 39
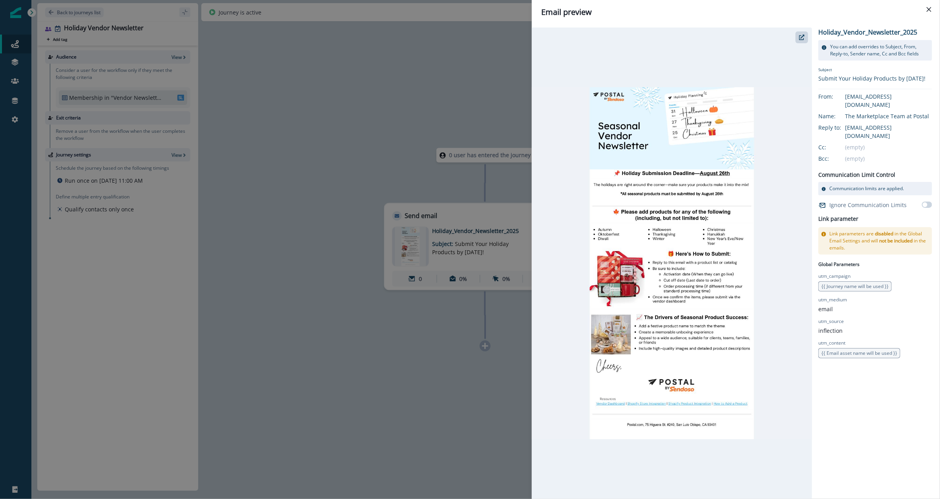
click at [701, 282] on img at bounding box center [672, 263] width 280 height 352
click at [470, 441] on div "Email preview Holiday_Vendor_Newsletter_2025 You can add overrides to Subject, …" at bounding box center [470, 249] width 940 height 499
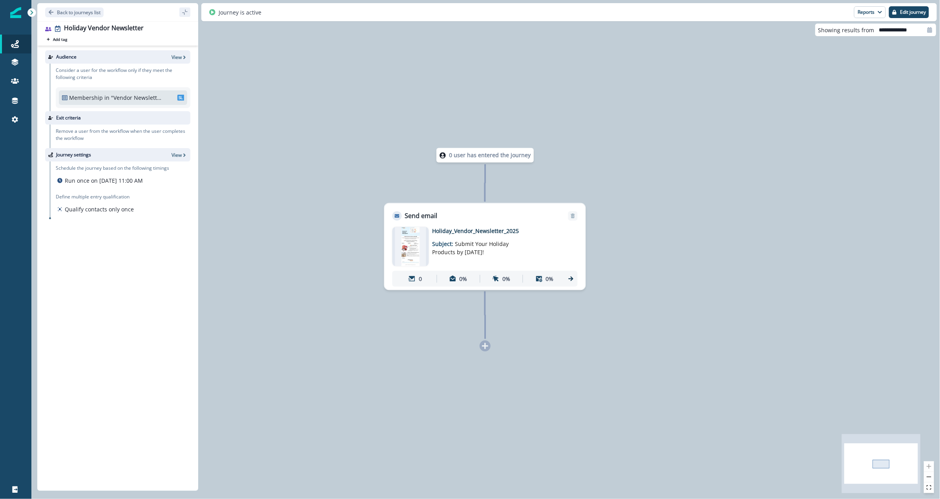
click at [403, 257] on img at bounding box center [410, 246] width 31 height 39
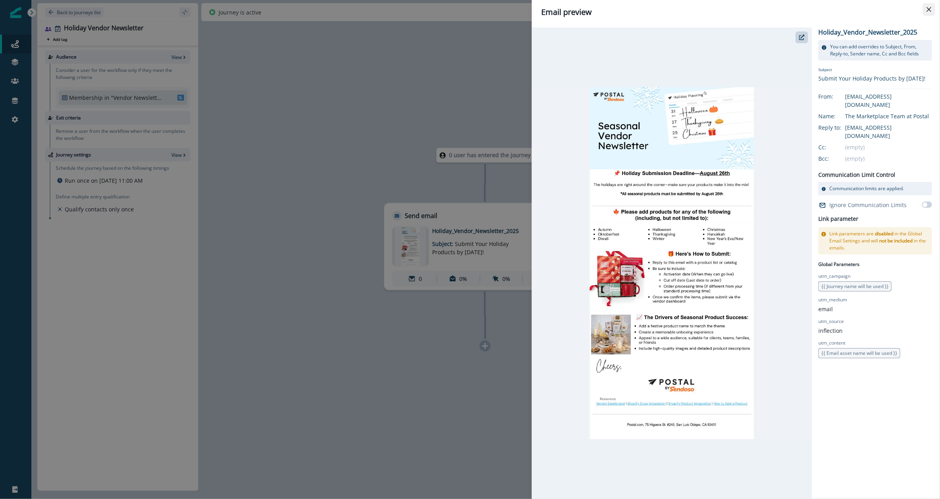
click at [932, 8] on icon "Close" at bounding box center [929, 9] width 5 height 5
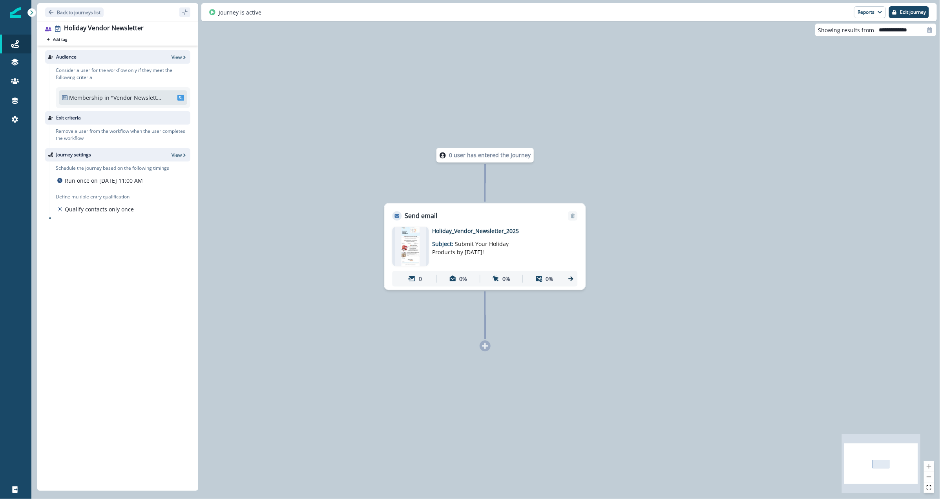
click at [308, 102] on div "0 user has entered the journey Send email Email asset changed, journey reports …" at bounding box center [485, 249] width 909 height 499
click at [53, 13] on icon "Go back" at bounding box center [50, 11] width 5 height 5
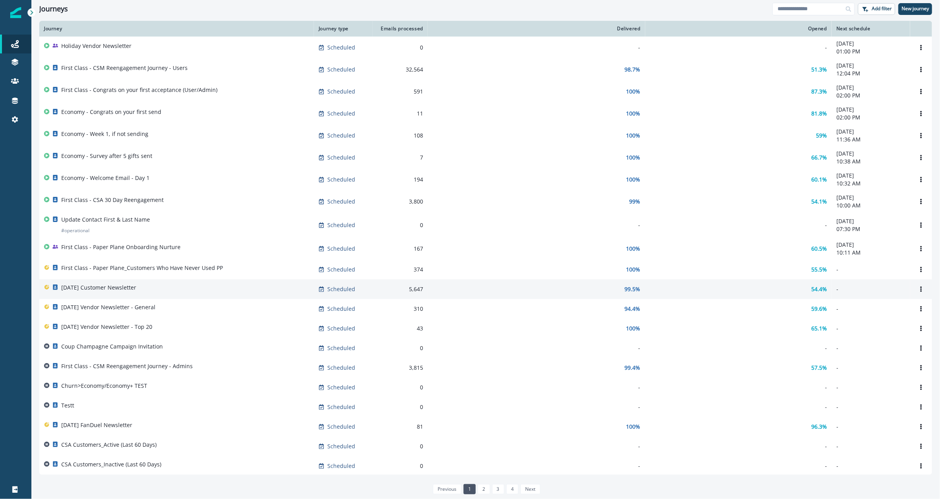
click at [136, 291] on p "[DATE] Customer Newsletter" at bounding box center [98, 288] width 75 height 8
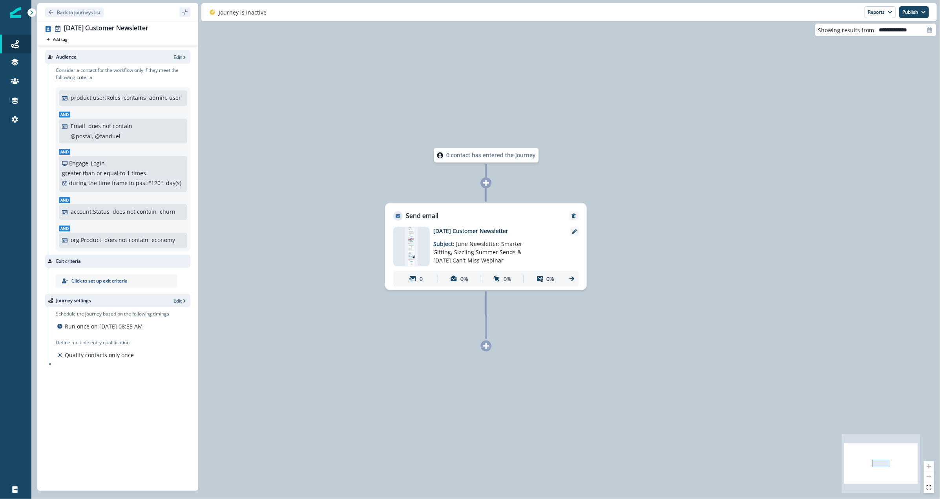
click at [413, 254] on img at bounding box center [411, 246] width 13 height 39
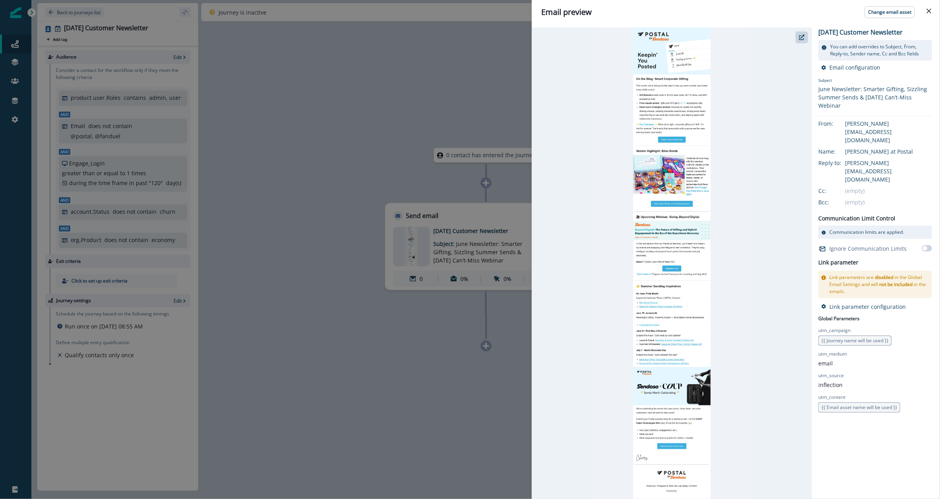
click at [402, 435] on div "Email preview Change email asset [DATE] Customer Newsletter You can add overrid…" at bounding box center [470, 249] width 940 height 499
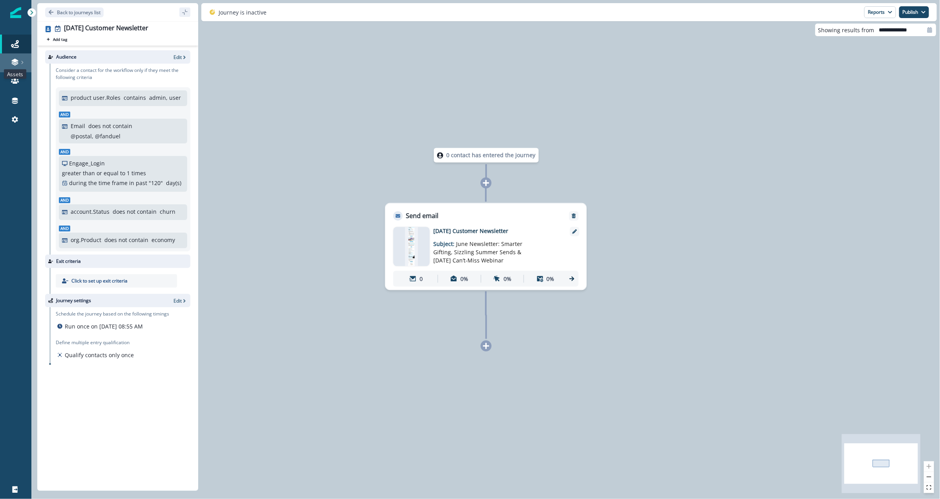
click at [14, 59] on icon at bounding box center [14, 61] width 7 height 4
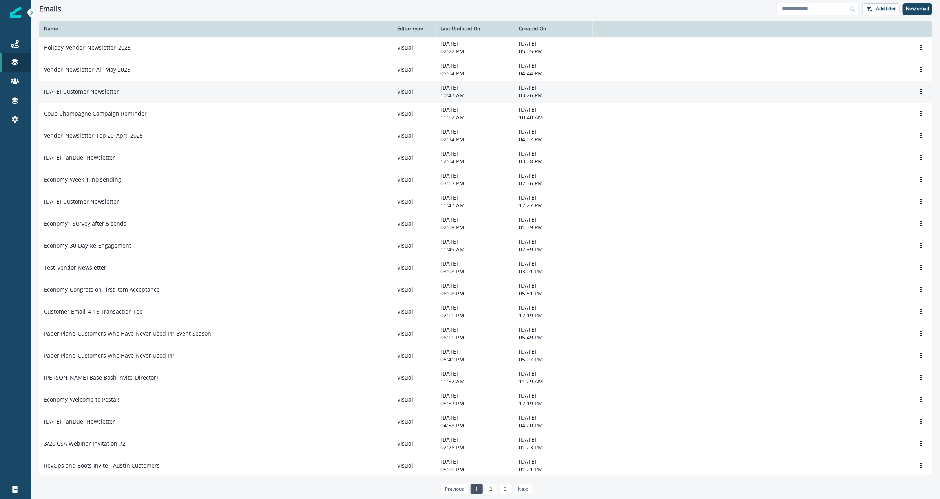
click at [80, 101] on td "[DATE] Customer Newsletter" at bounding box center [215, 91] width 353 height 22
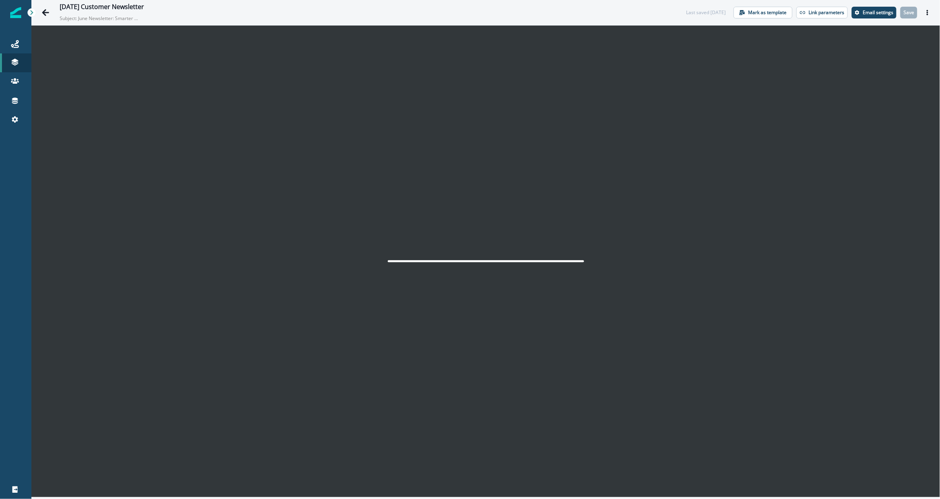
click at [921, 12] on div "Last saved [DATE] Mark as template Link parameters Email settings Save Preview …" at bounding box center [810, 13] width 248 height 12
click at [923, 13] on button "Actions" at bounding box center [928, 13] width 13 height 12
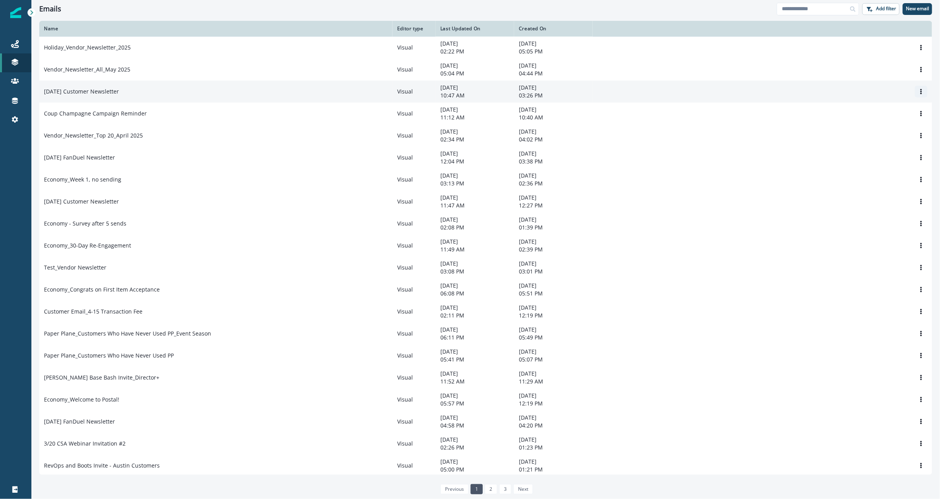
click at [919, 94] on icon "Options" at bounding box center [921, 91] width 5 height 5
click at [865, 109] on button "Clone" at bounding box center [874, 111] width 87 height 13
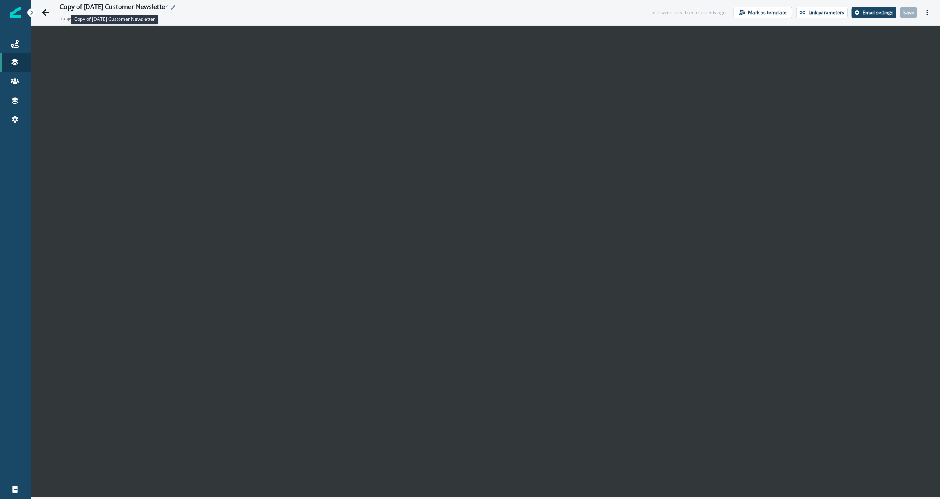
click at [104, 8] on div "Copy of [DATE] Customer Newsletter" at bounding box center [114, 7] width 108 height 9
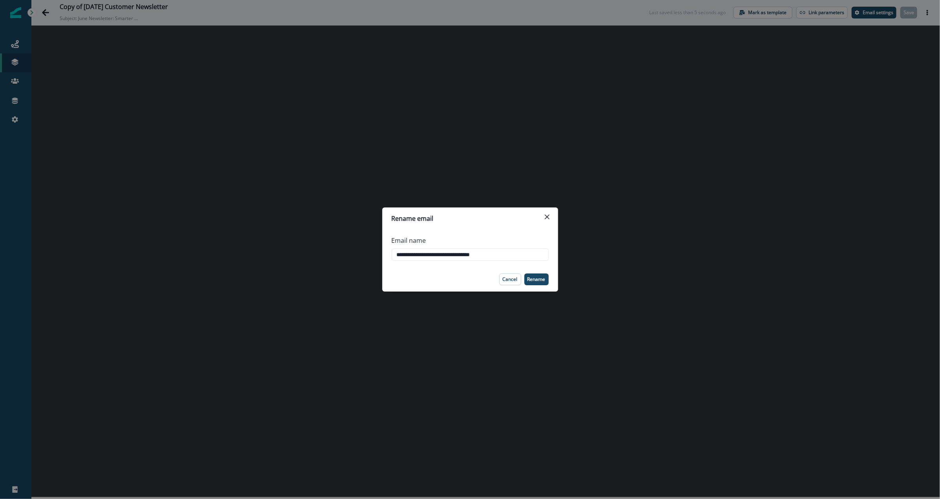
drag, startPoint x: 430, startPoint y: 254, endPoint x: 356, endPoint y: 251, distance: 74.7
click at [356, 251] on div "**********" at bounding box center [470, 249] width 940 height 499
type input "**********"
